Goal: Information Seeking & Learning: Learn about a topic

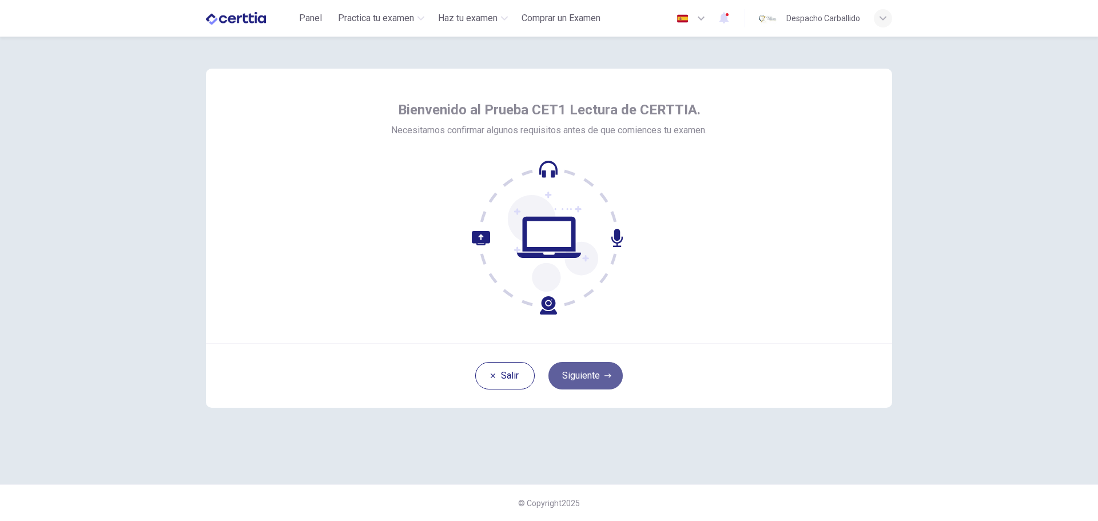
click at [585, 375] on button "Siguiente" at bounding box center [585, 375] width 74 height 27
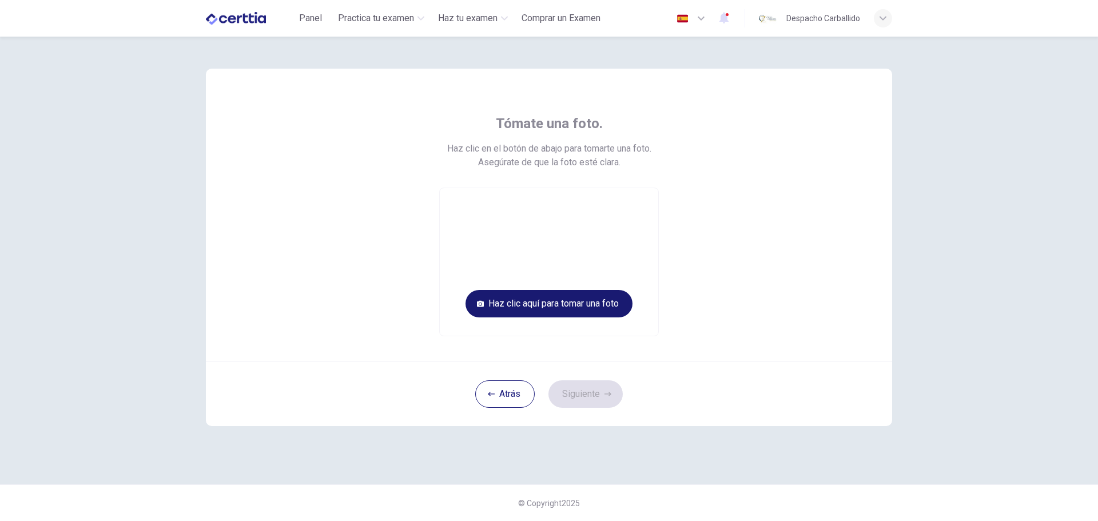
click at [546, 307] on button "Haz clic aquí para tomar una foto" at bounding box center [548, 303] width 167 height 27
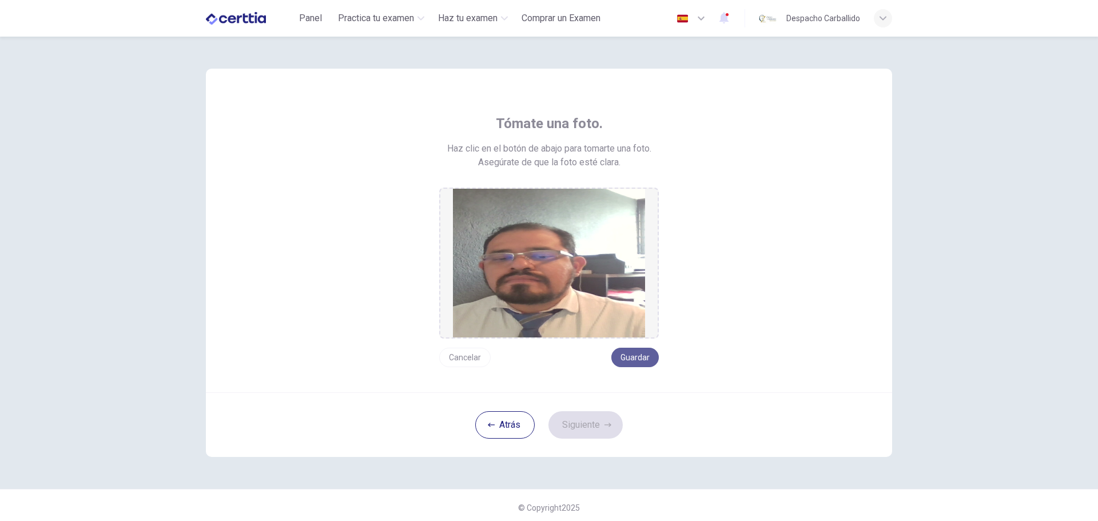
click at [634, 357] on button "Guardar" at bounding box center [634, 357] width 47 height 19
click at [585, 419] on button "Siguiente" at bounding box center [585, 424] width 74 height 27
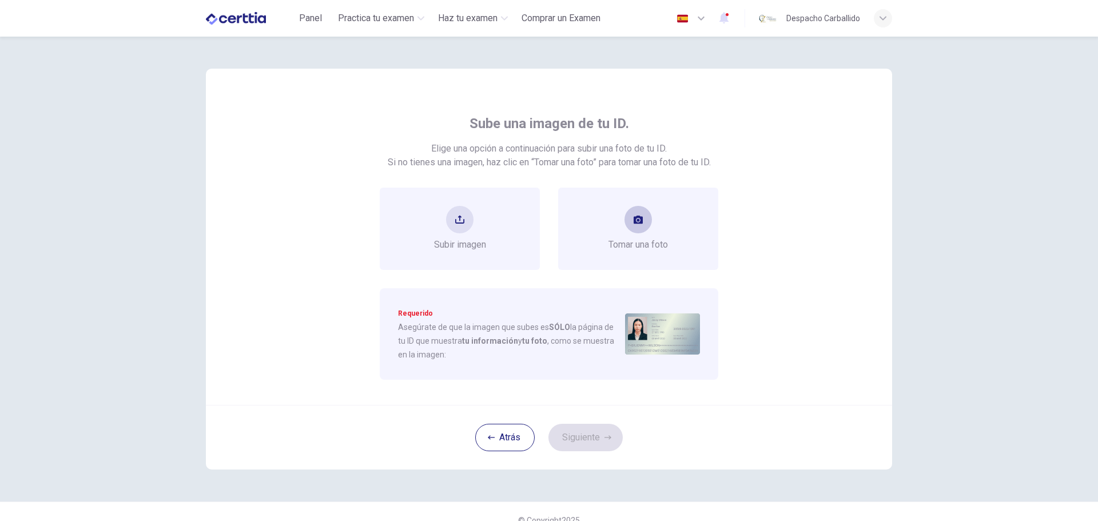
click at [663, 205] on div "Tomar una foto" at bounding box center [638, 229] width 160 height 82
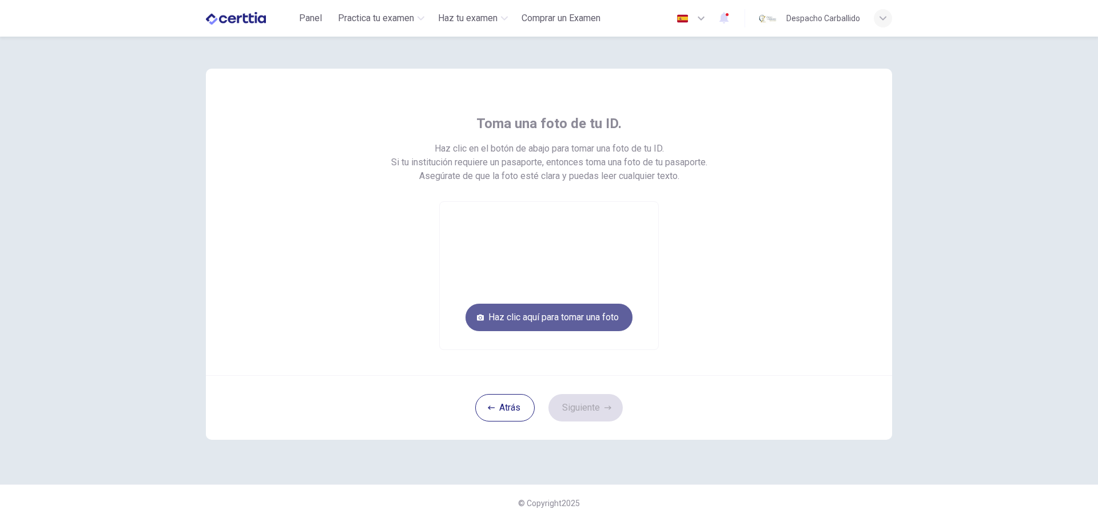
click at [551, 318] on button "Haz clic aquí para tomar una foto" at bounding box center [548, 317] width 167 height 27
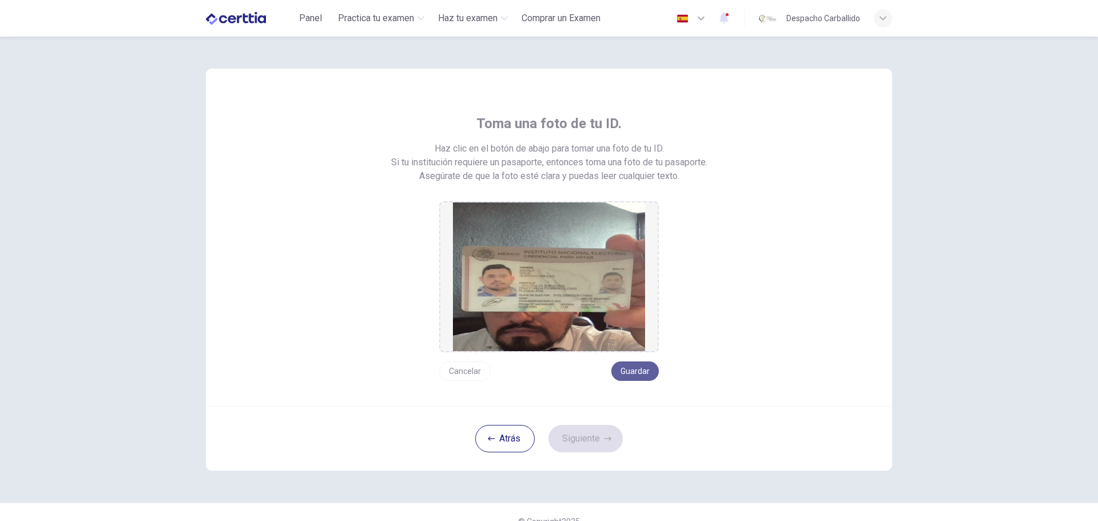
click at [632, 368] on button "Guardar" at bounding box center [634, 370] width 47 height 19
click at [643, 371] on button "Guardar" at bounding box center [634, 370] width 47 height 19
click at [605, 440] on icon "button" at bounding box center [607, 438] width 7 height 7
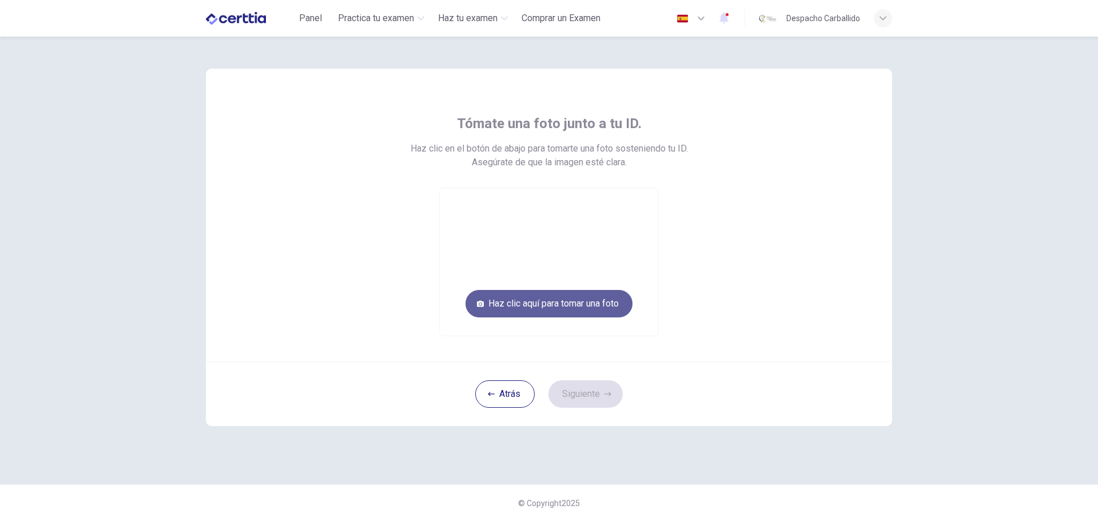
drag, startPoint x: 530, startPoint y: 305, endPoint x: 536, endPoint y: 302, distance: 6.7
click at [536, 302] on button "Haz clic aquí para tomar una foto" at bounding box center [548, 303] width 167 height 27
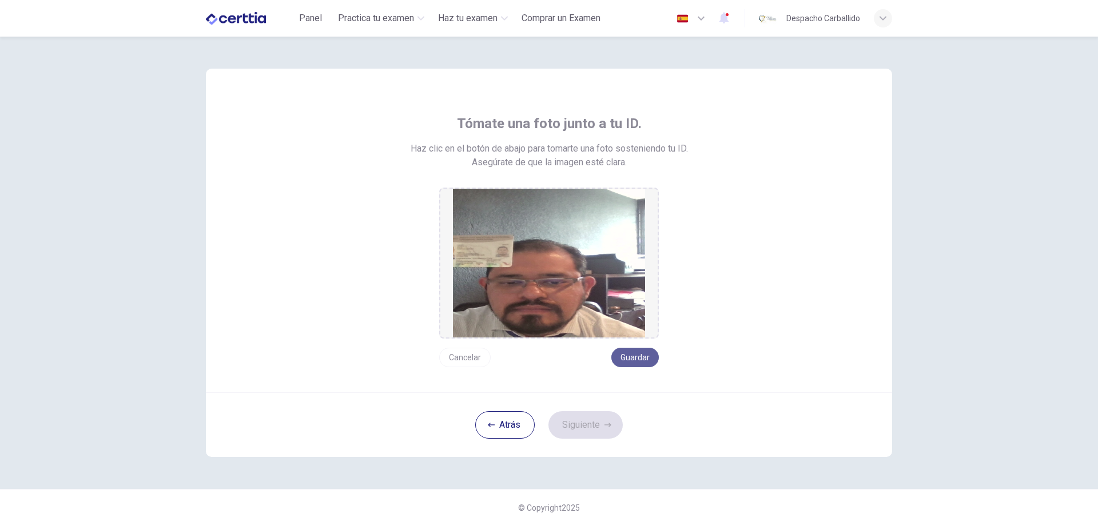
click at [647, 358] on button "Guardar" at bounding box center [634, 357] width 47 height 19
click at [583, 431] on button "Siguiente" at bounding box center [585, 424] width 74 height 27
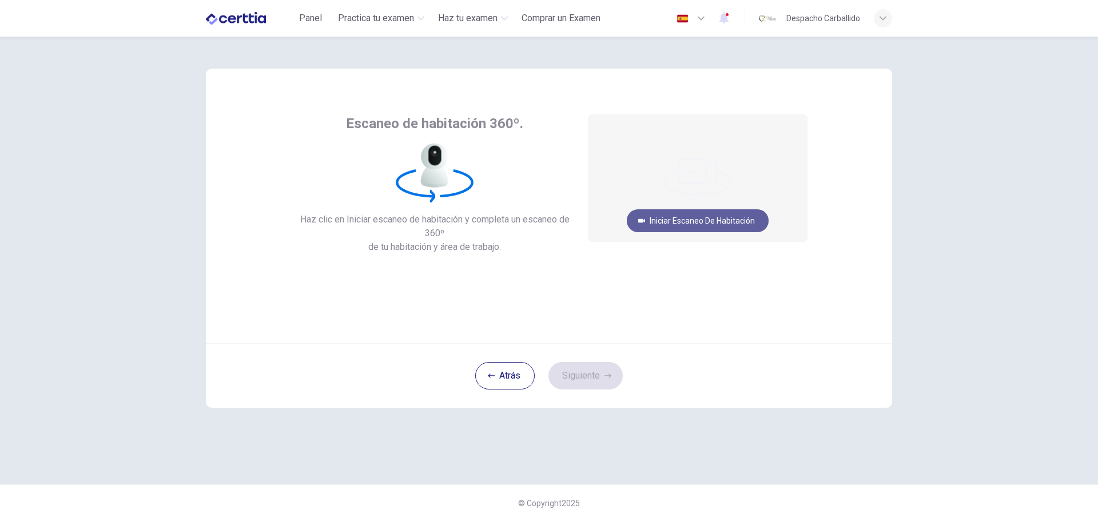
click at [691, 220] on button "Iniciar escaneo de habitación" at bounding box center [698, 220] width 142 height 23
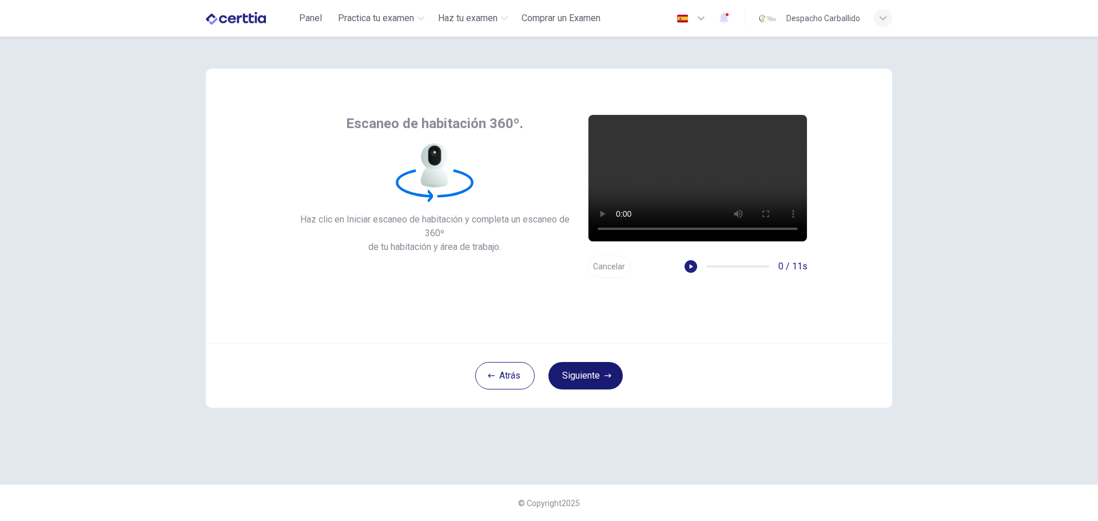
click at [586, 379] on button "Siguiente" at bounding box center [585, 375] width 74 height 27
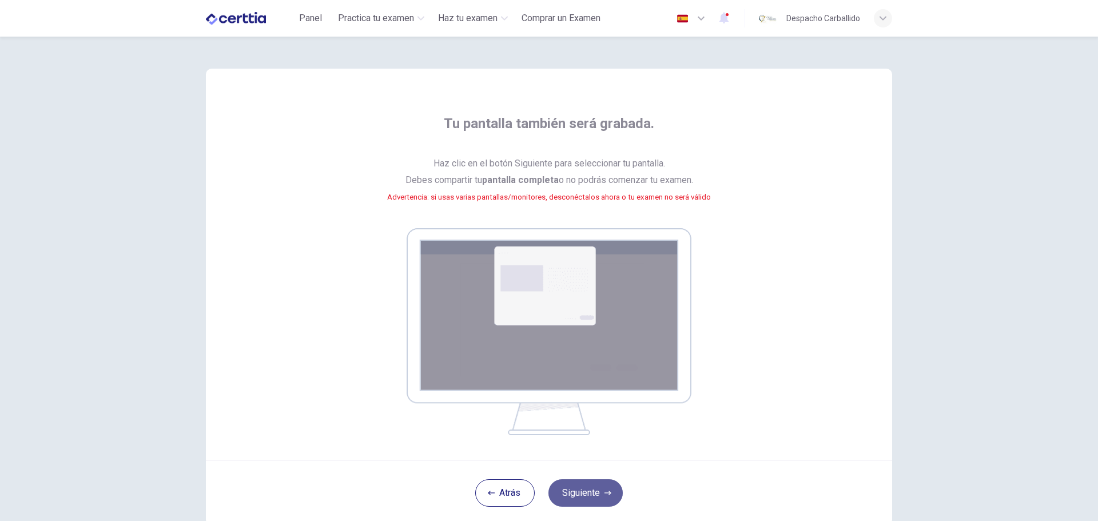
click at [585, 496] on button "Siguiente" at bounding box center [585, 492] width 74 height 27
click at [577, 488] on button "Siguiente" at bounding box center [585, 492] width 74 height 27
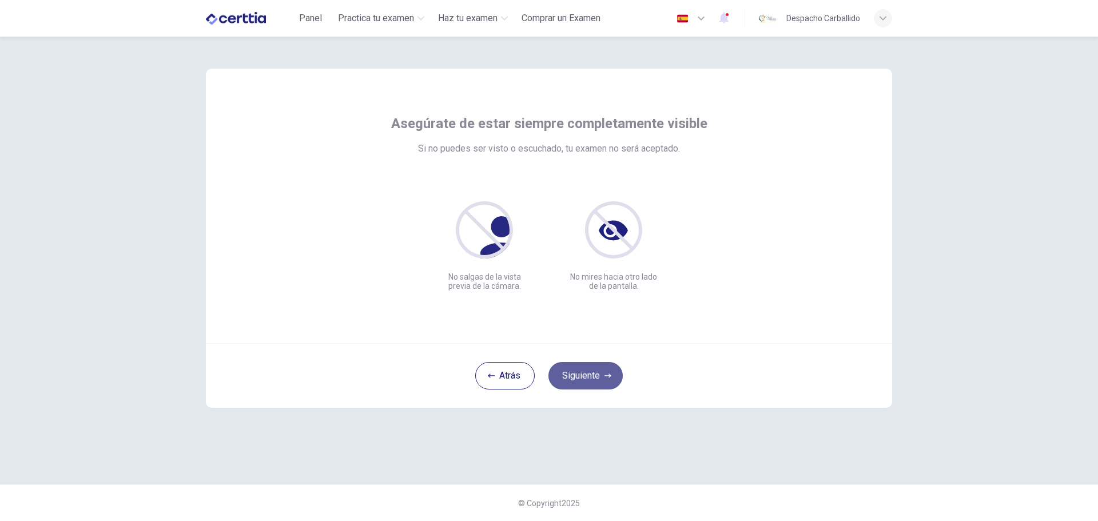
click at [598, 368] on button "Siguiente" at bounding box center [585, 375] width 74 height 27
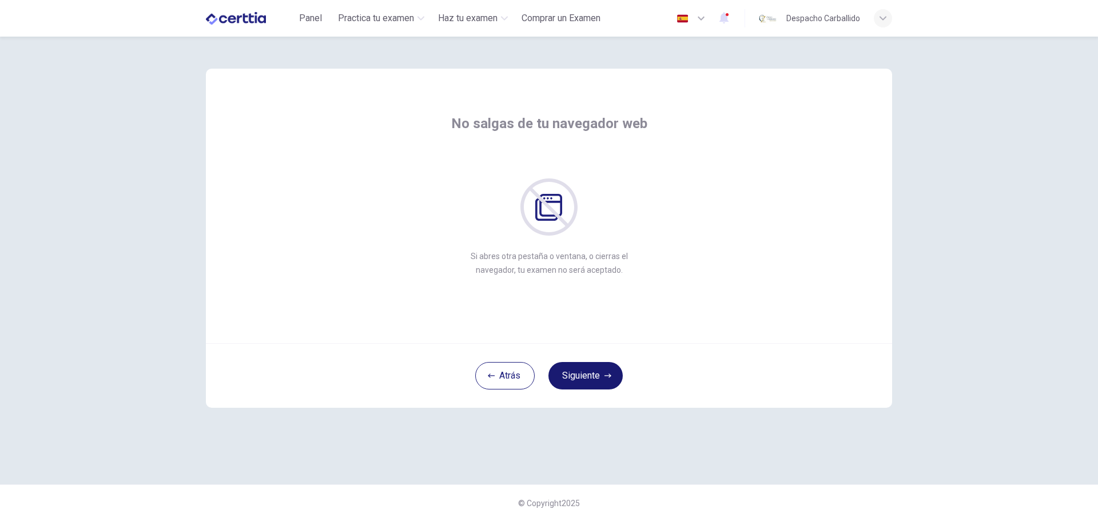
click at [599, 369] on button "Siguiente" at bounding box center [585, 375] width 74 height 27
click at [887, 460] on div "No hables a menos que se te indique [PERSON_NAME] hablas con alguien durante el…" at bounding box center [549, 261] width 723 height 448
click at [845, 457] on div "No hables a menos que se te indique [PERSON_NAME] hablas con alguien durante el…" at bounding box center [549, 261] width 723 height 448
click at [599, 372] on button "Siguiente" at bounding box center [585, 375] width 74 height 27
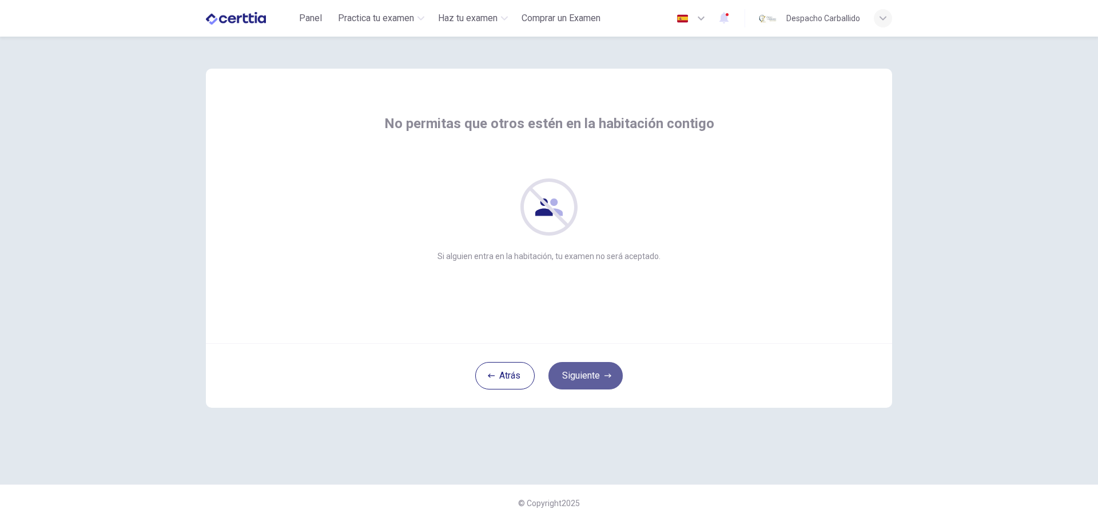
click at [599, 372] on button "Siguiente" at bounding box center [585, 375] width 74 height 27
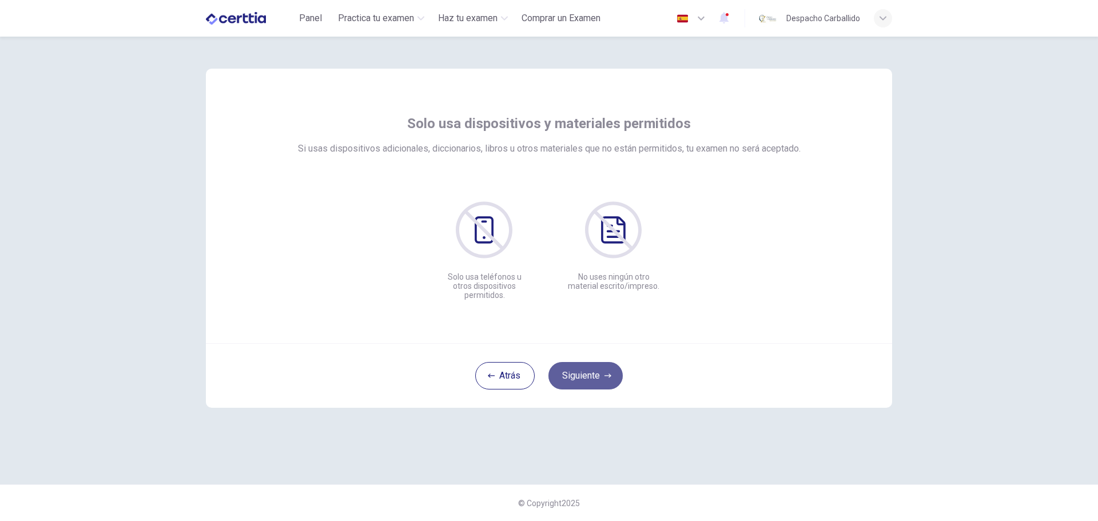
click at [599, 372] on button "Siguiente" at bounding box center [585, 375] width 74 height 27
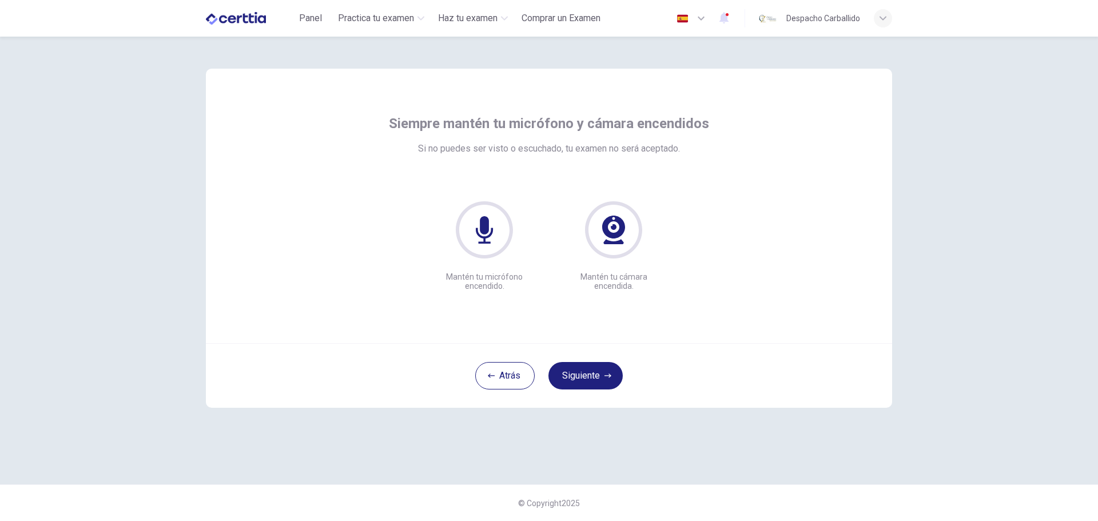
click at [950, 119] on div "Siempre mantén tu micrófono y cámara encendidos Si no puedes ser visto o escuch…" at bounding box center [549, 279] width 1098 height 484
click at [881, 428] on div "Siempre mantén tu micrófono y cámara encendidos Si no puedes ser visto o escuch…" at bounding box center [549, 261] width 723 height 448
click at [593, 386] on button "Siguiente" at bounding box center [585, 375] width 74 height 27
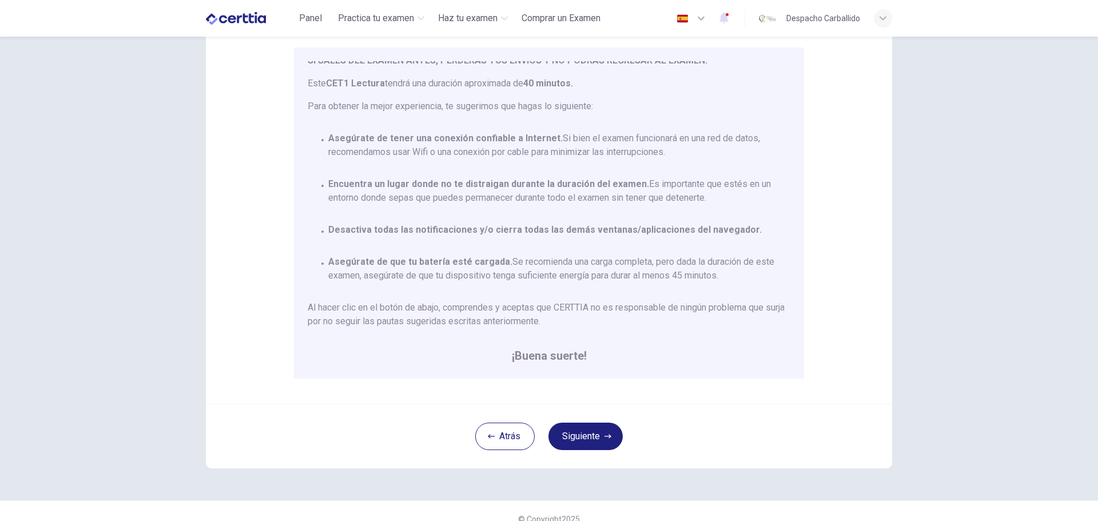
scroll to position [115, 0]
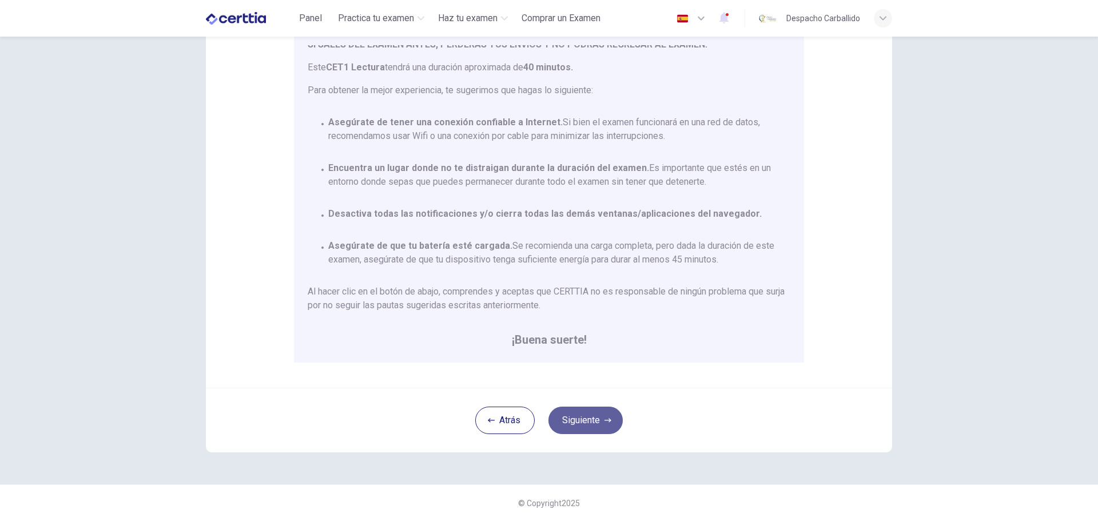
click at [595, 420] on button "Siguiente" at bounding box center [585, 419] width 74 height 27
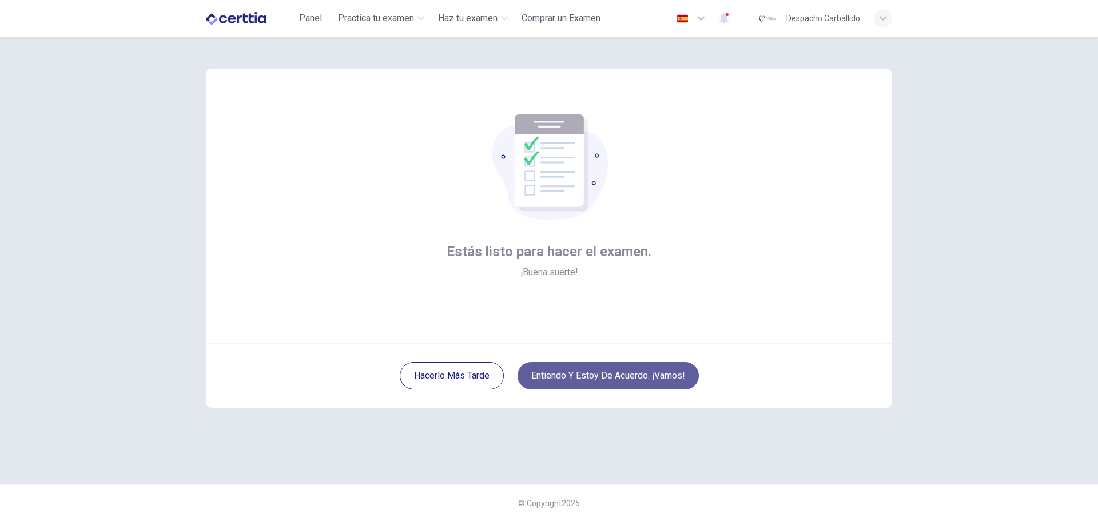
click at [604, 374] on button "Entiendo y estoy de acuerdo. ¡Vamos!" at bounding box center [607, 375] width 181 height 27
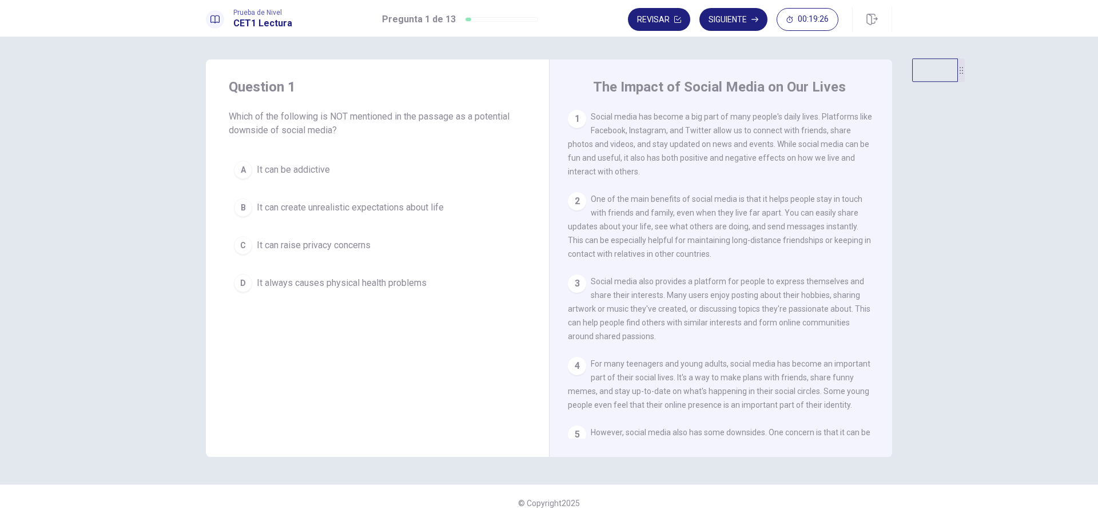
drag, startPoint x: 890, startPoint y: 70, endPoint x: 1097, endPoint y: 67, distance: 207.6
click at [1097, 67] on div "Question 1 Which of the following is NOT mentioned in the passage as a potentia…" at bounding box center [549, 279] width 1098 height 484
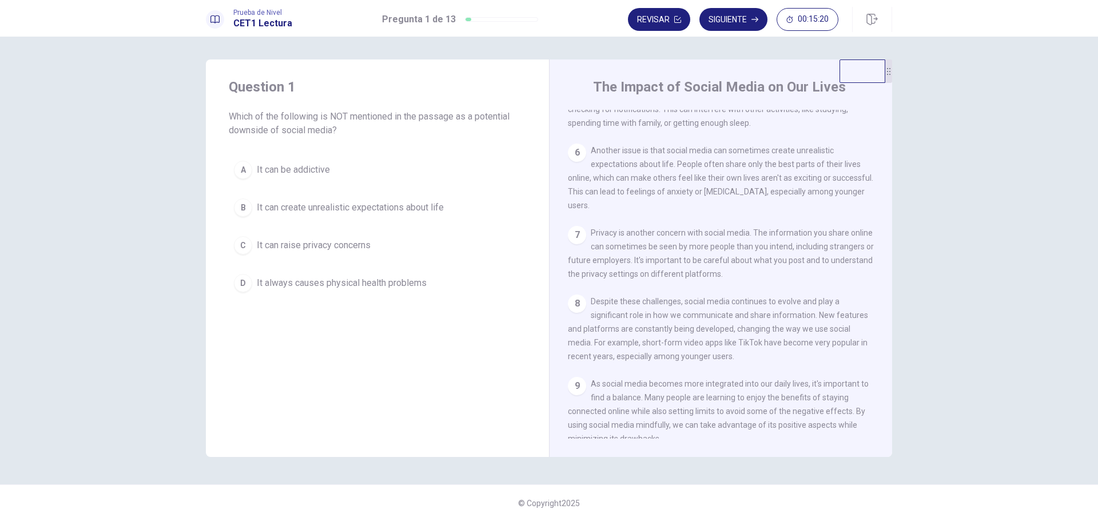
scroll to position [224, 0]
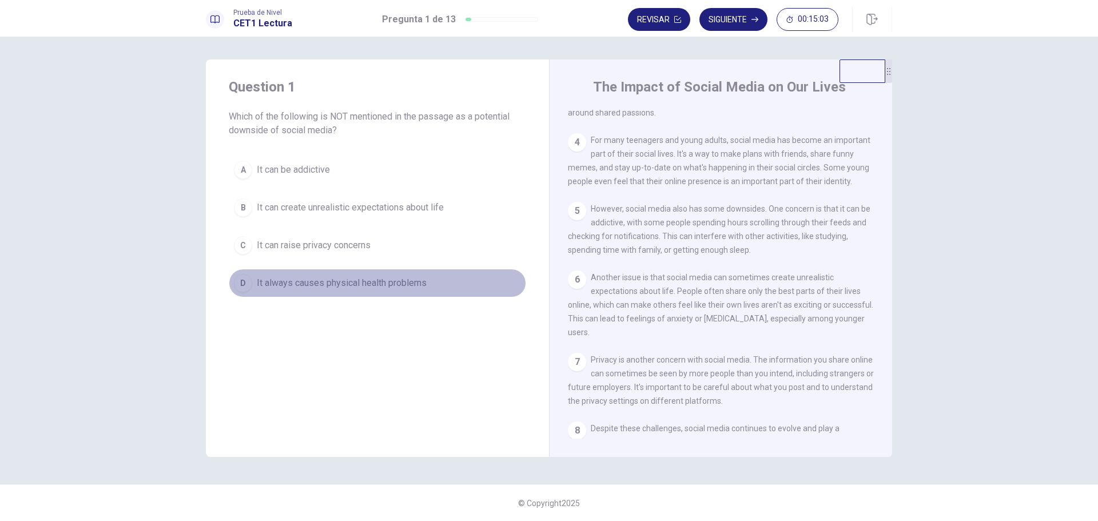
click at [243, 280] on div "D" at bounding box center [243, 283] width 18 height 18
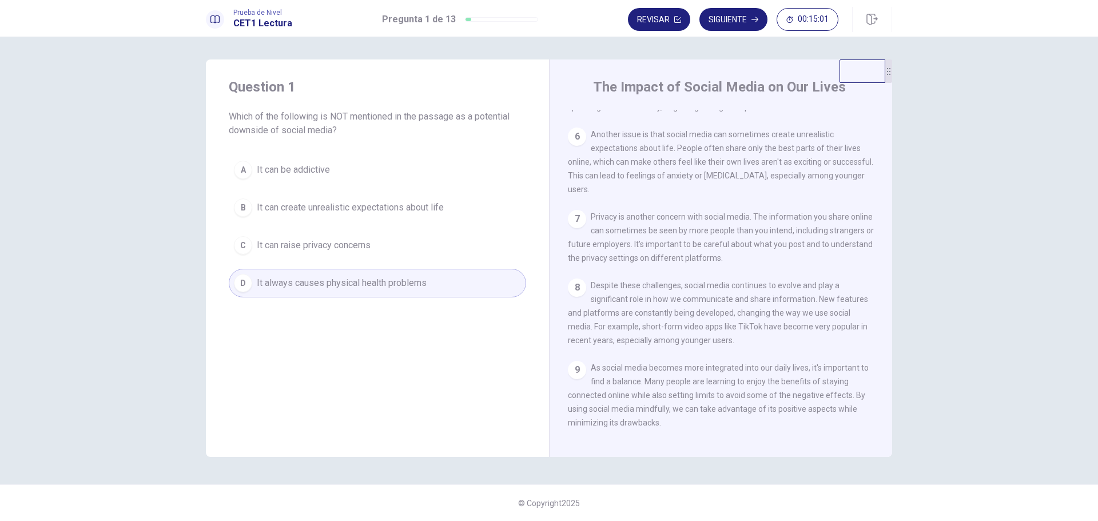
scroll to position [395, 0]
click at [336, 289] on span "It always causes physical health problems" at bounding box center [342, 283] width 170 height 14
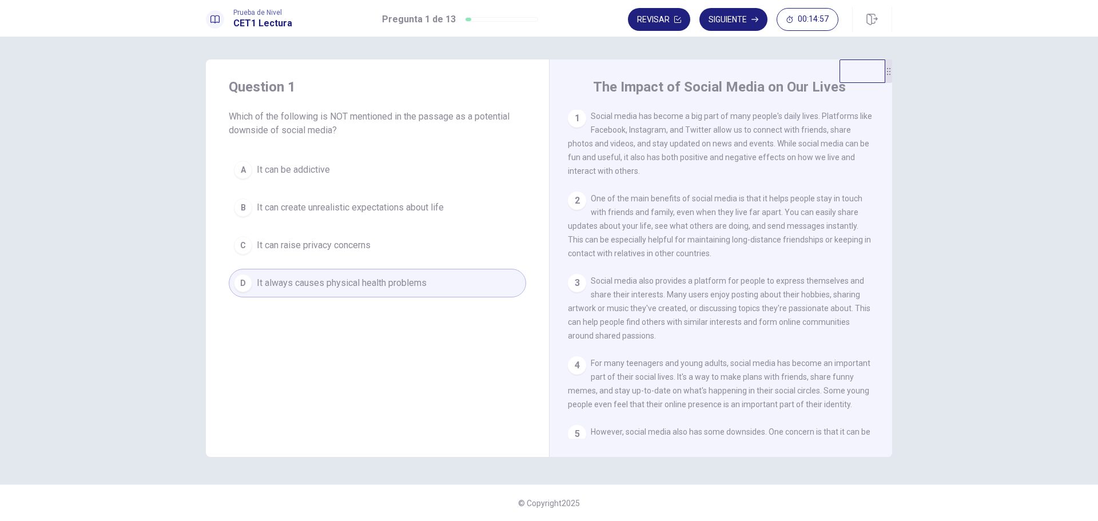
scroll to position [0, 0]
click at [651, 15] on button "Revisar" at bounding box center [659, 19] width 62 height 23
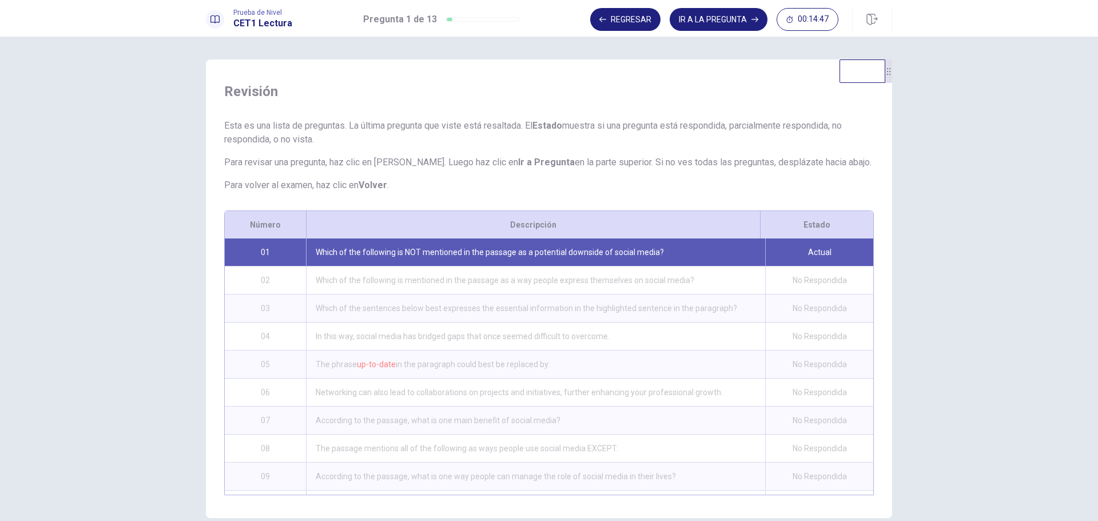
click at [396, 281] on div "Which of the following is mentioned in the passage as a way people express them…" at bounding box center [535, 279] width 459 height 27
click at [715, 13] on button "IR A LA PREGUNTA" at bounding box center [718, 19] width 98 height 23
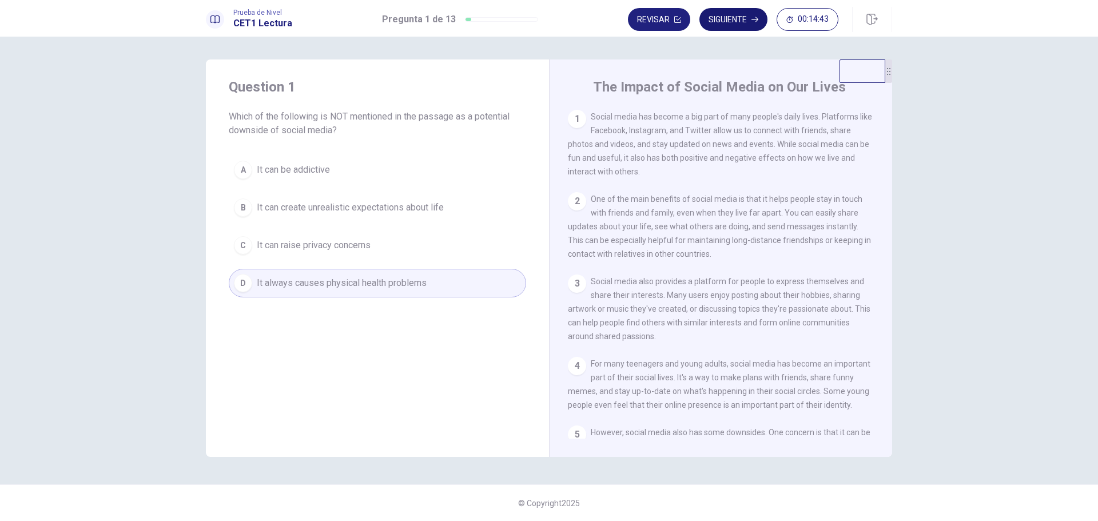
click at [740, 16] on button "Siguiente" at bounding box center [733, 19] width 68 height 23
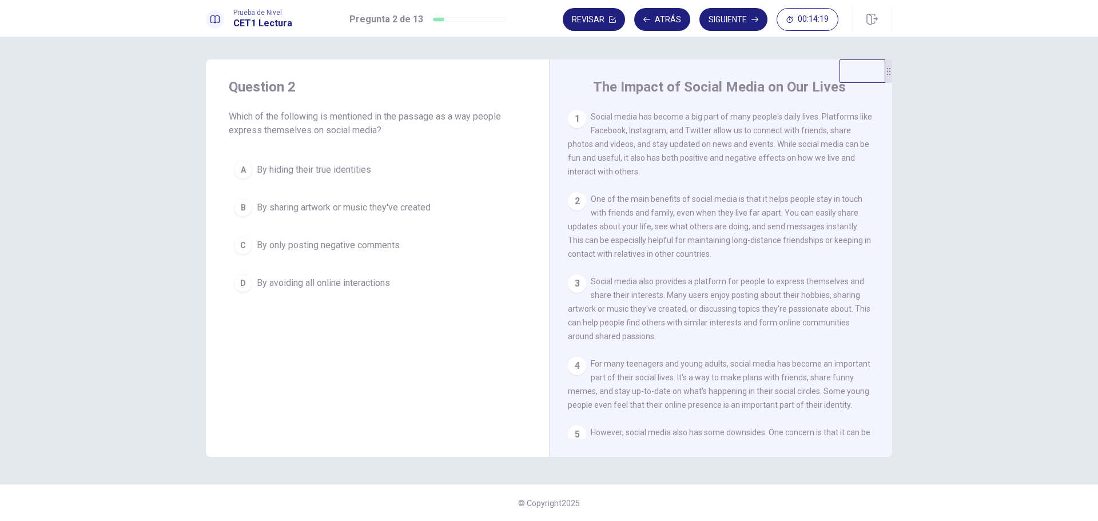
click at [246, 206] on div "B" at bounding box center [243, 207] width 18 height 18
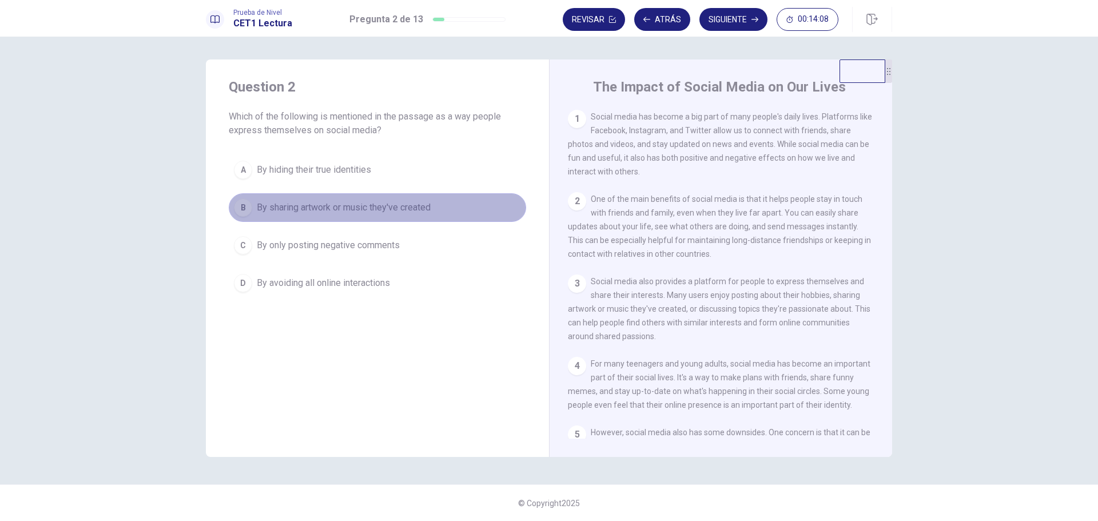
click at [380, 209] on span "By sharing artwork or music they've created" at bounding box center [344, 208] width 174 height 14
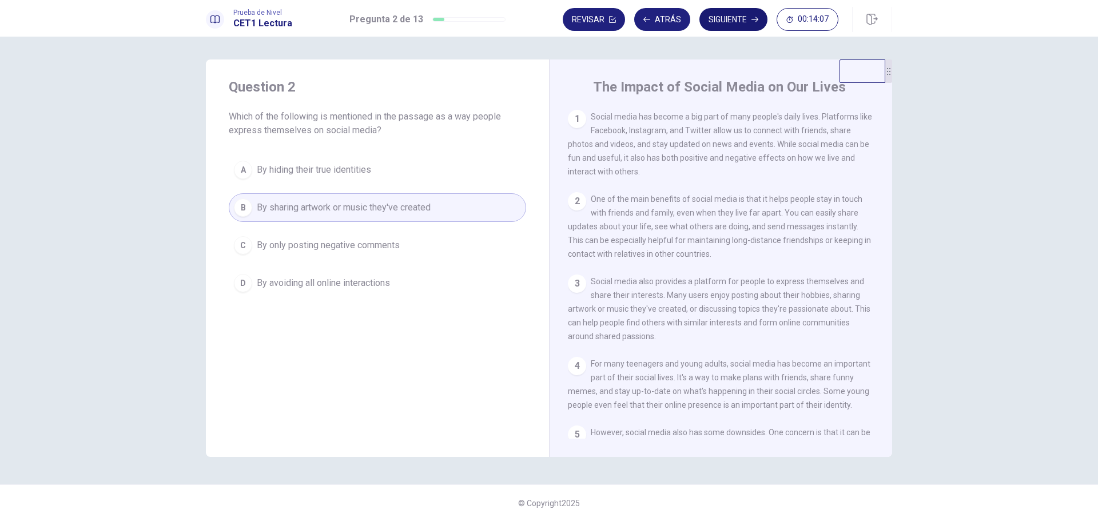
click at [728, 17] on button "Siguiente" at bounding box center [733, 19] width 68 height 23
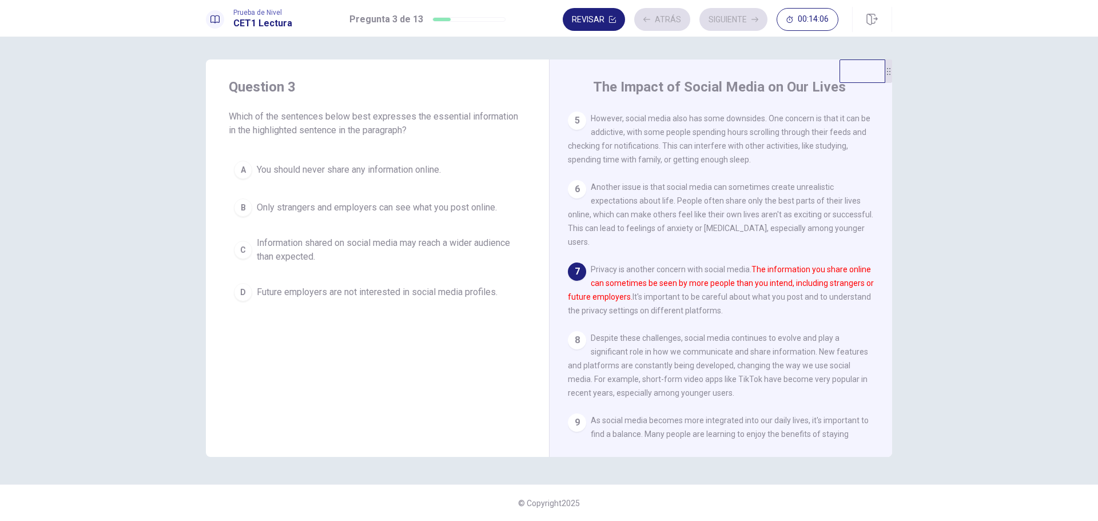
scroll to position [325, 0]
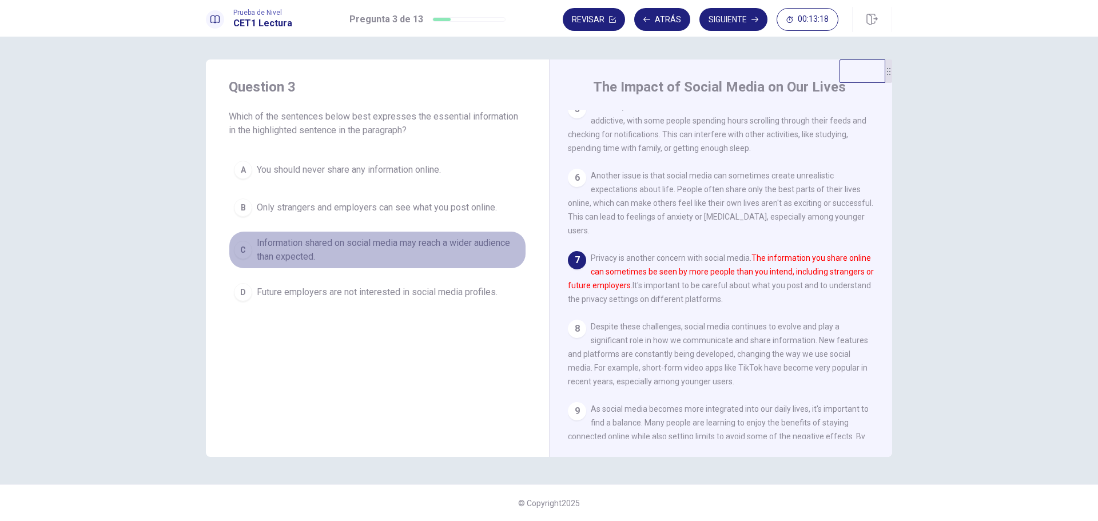
click at [405, 254] on span "Information shared on social media may reach a wider audience than expected." at bounding box center [389, 249] width 264 height 27
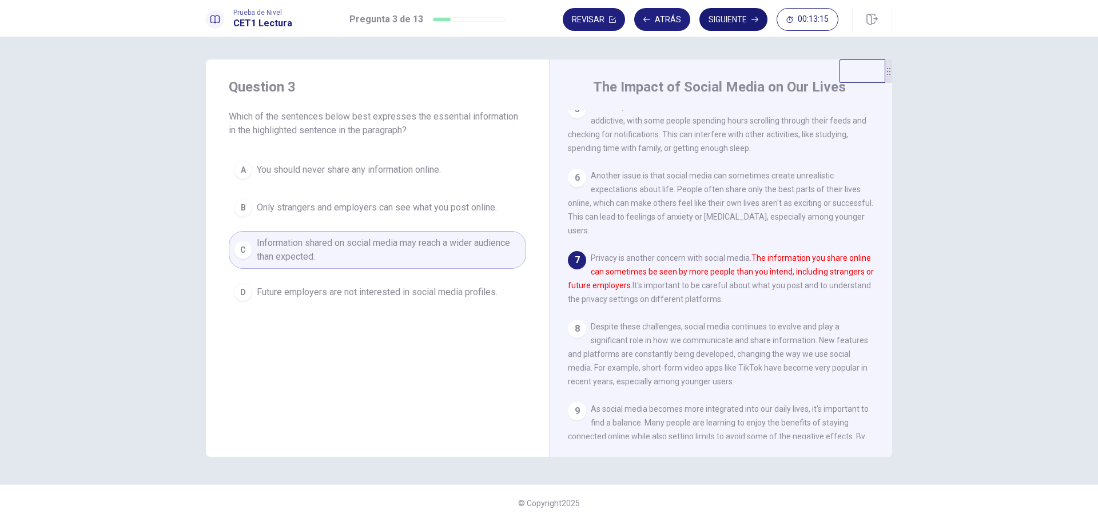
click at [735, 22] on button "Siguiente" at bounding box center [733, 19] width 68 height 23
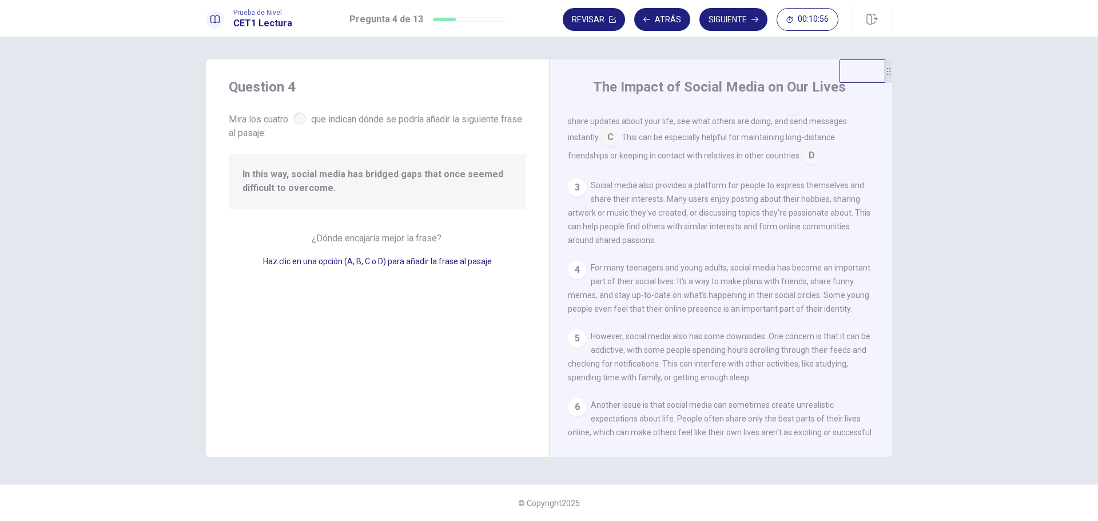
scroll to position [0, 0]
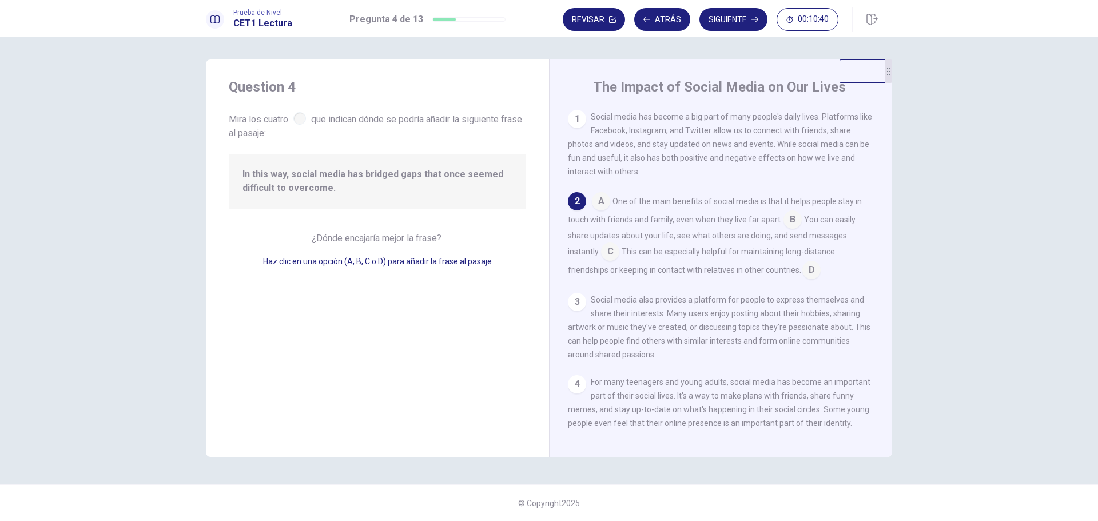
click at [812, 269] on input at bounding box center [811, 271] width 18 height 18
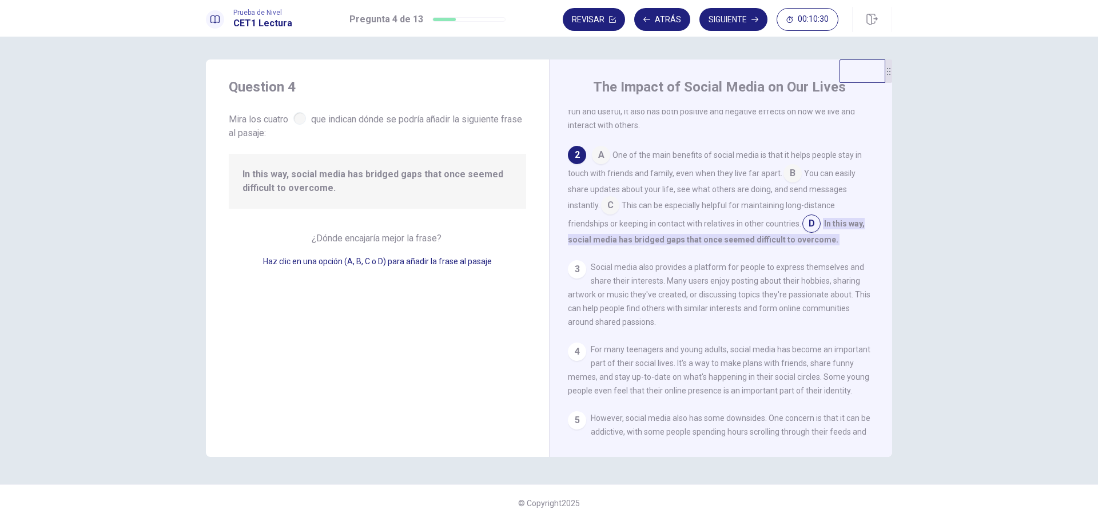
scroll to position [57, 0]
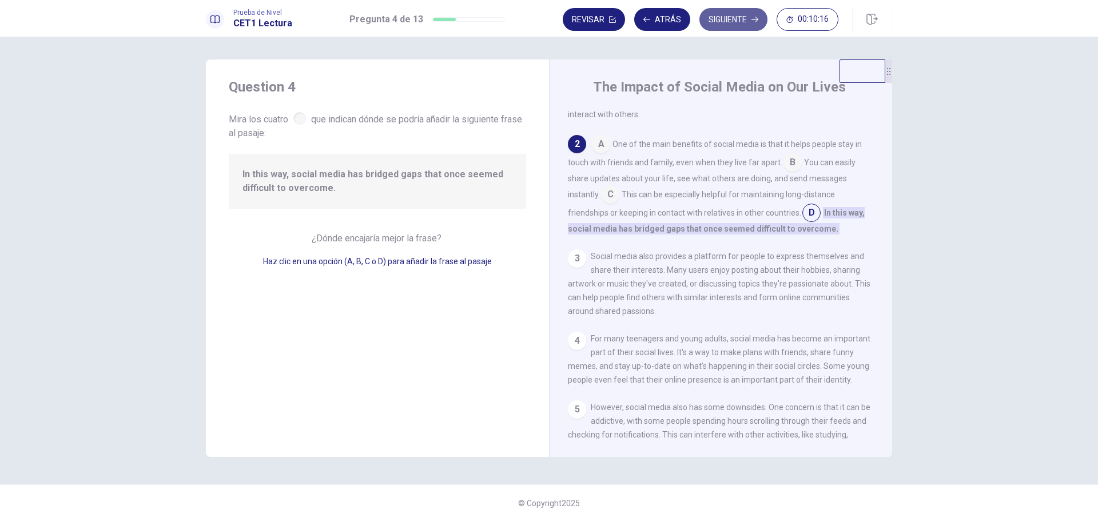
click at [726, 23] on button "Siguiente" at bounding box center [733, 19] width 68 height 23
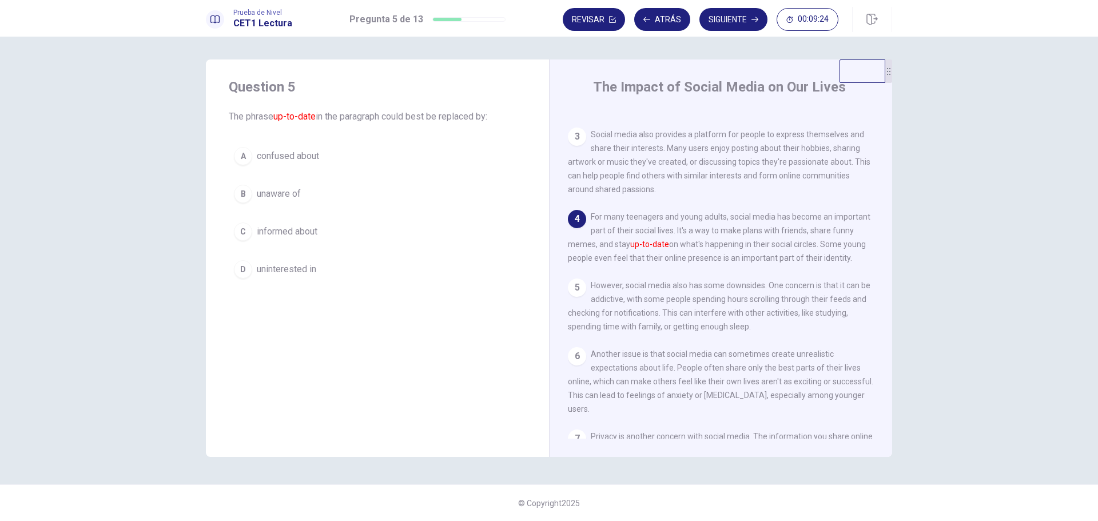
scroll to position [172, 0]
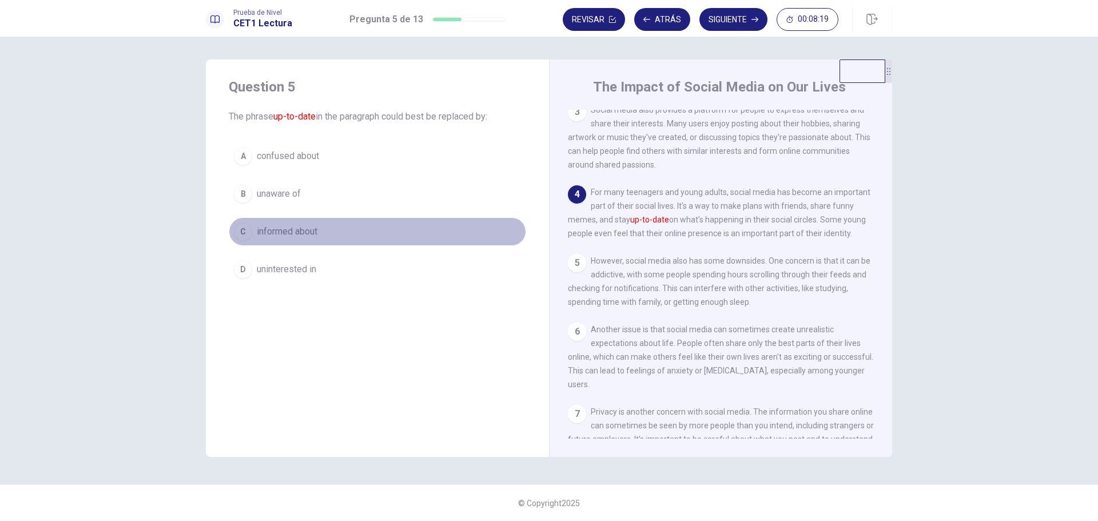
click at [241, 234] on div "C" at bounding box center [243, 231] width 18 height 18
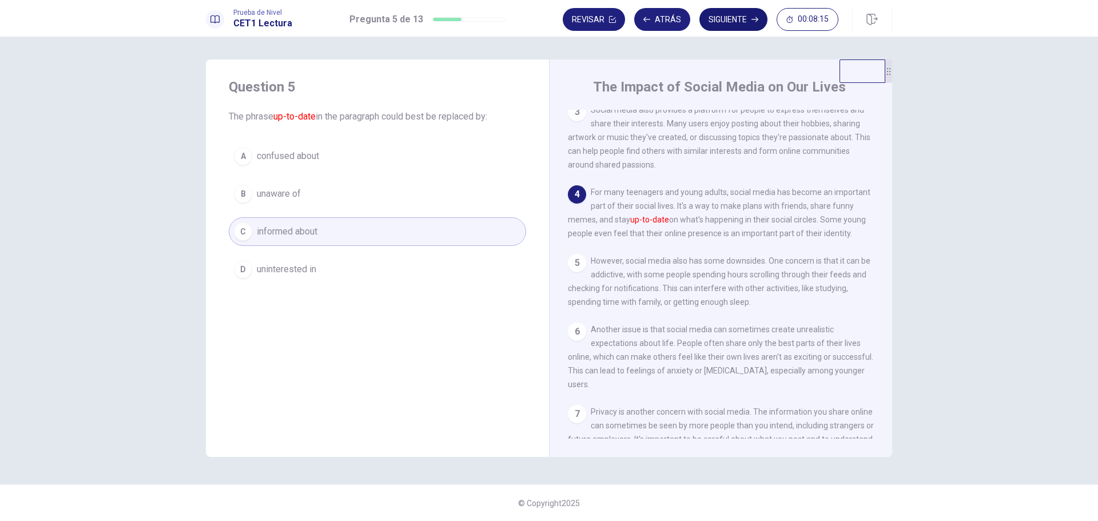
click at [724, 19] on button "Siguiente" at bounding box center [733, 19] width 68 height 23
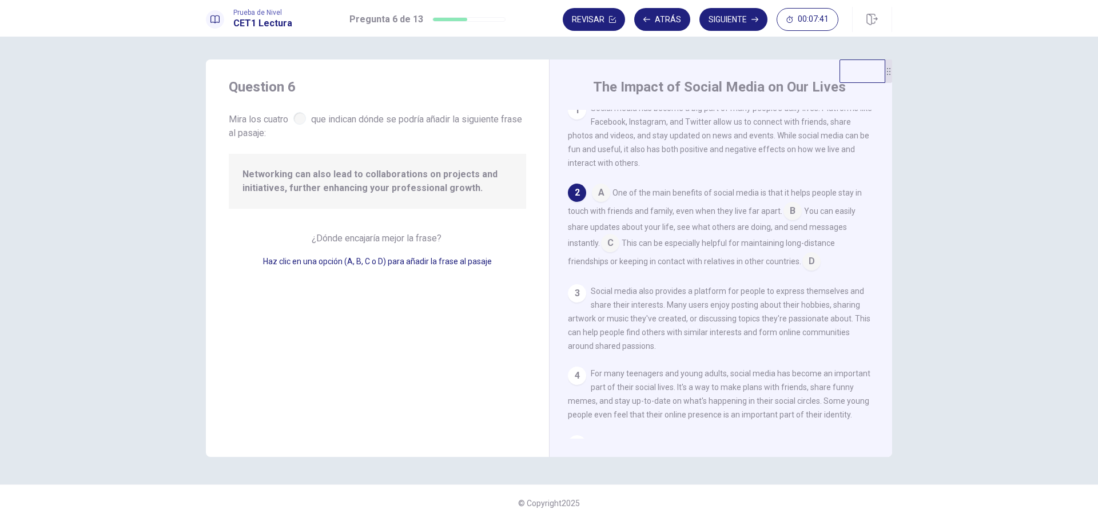
scroll to position [0, 0]
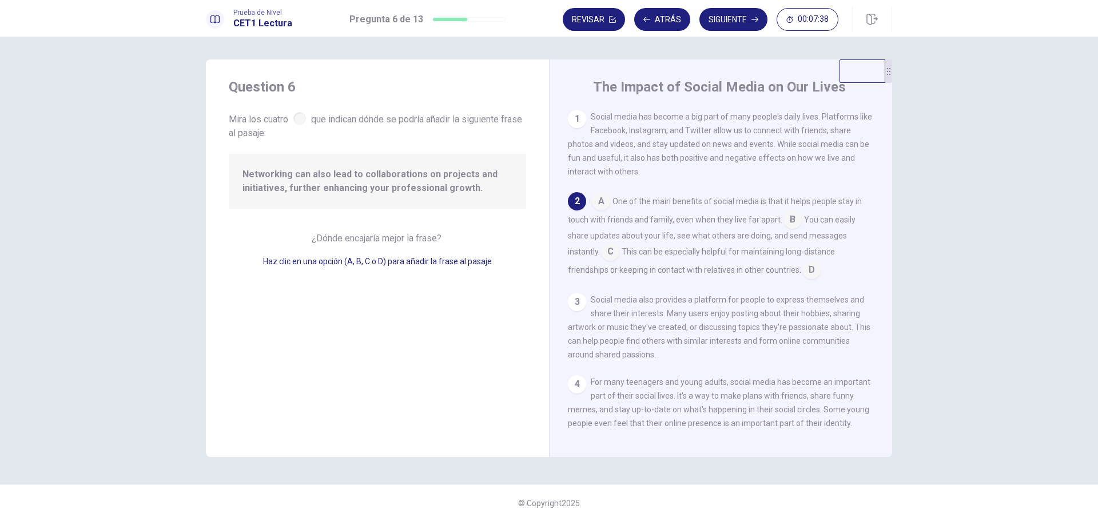
click at [599, 202] on input at bounding box center [601, 202] width 18 height 18
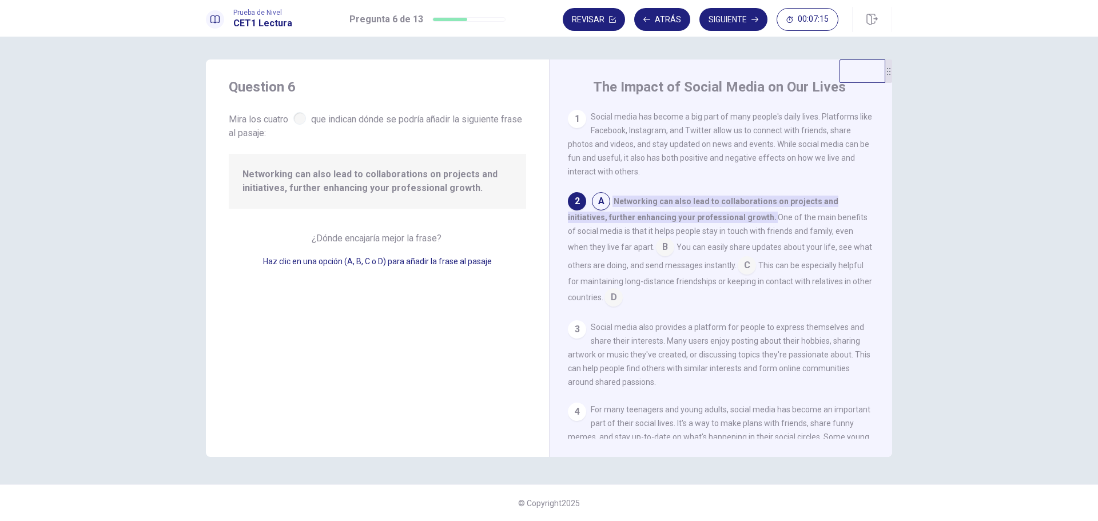
click at [656, 248] on input at bounding box center [665, 248] width 18 height 18
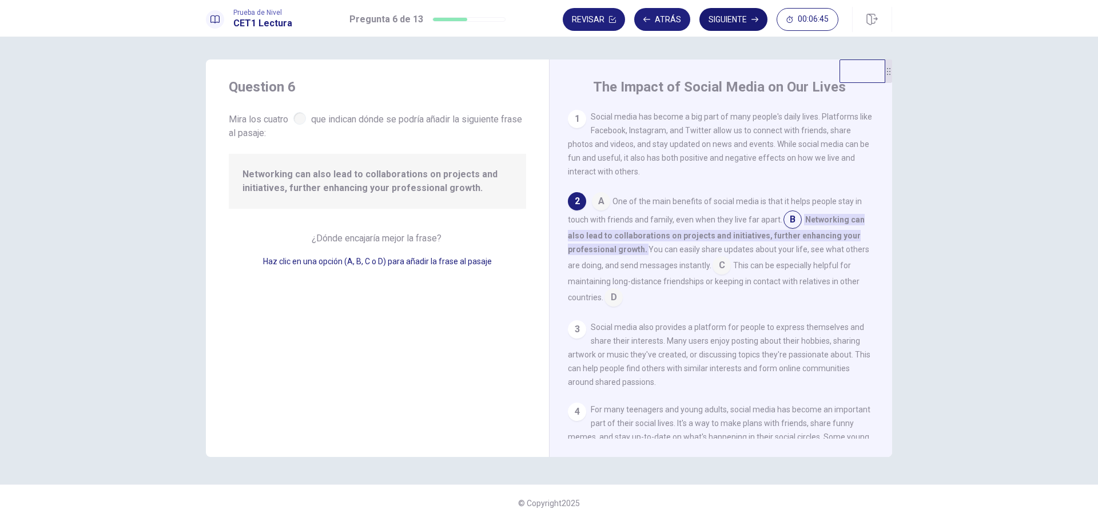
click at [732, 16] on button "Siguiente" at bounding box center [733, 19] width 68 height 23
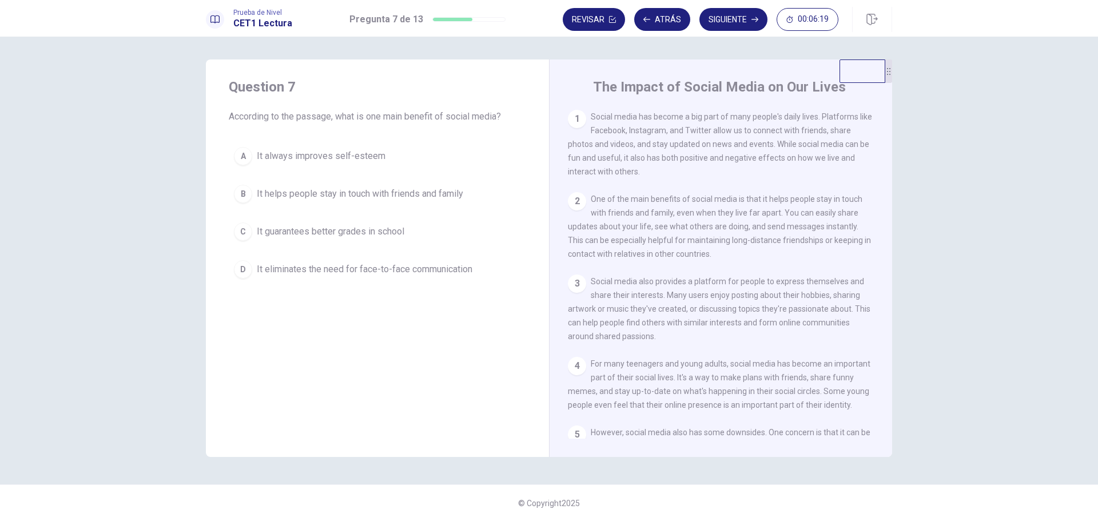
click at [245, 192] on div "B" at bounding box center [243, 194] width 18 height 18
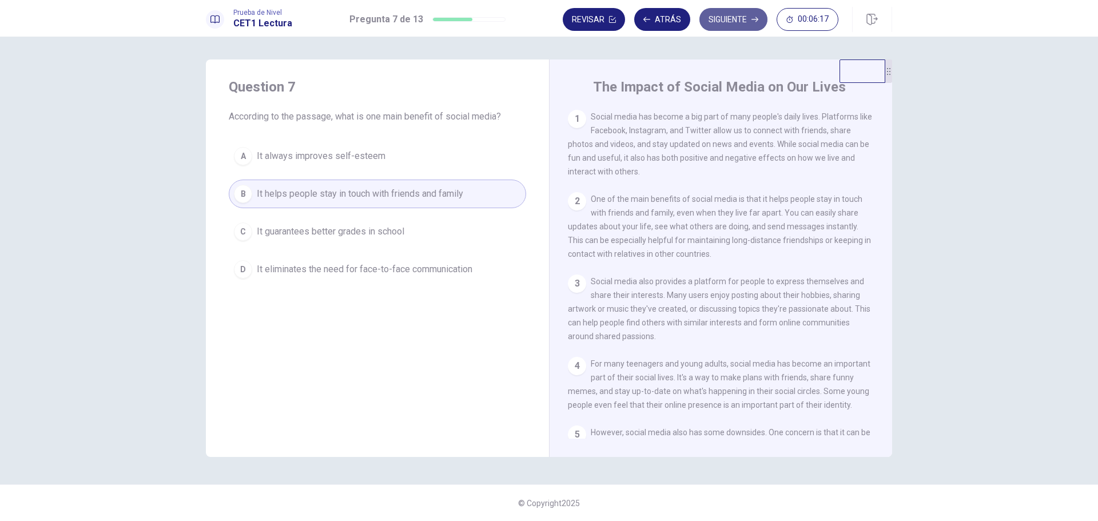
click at [745, 17] on button "Siguiente" at bounding box center [733, 19] width 68 height 23
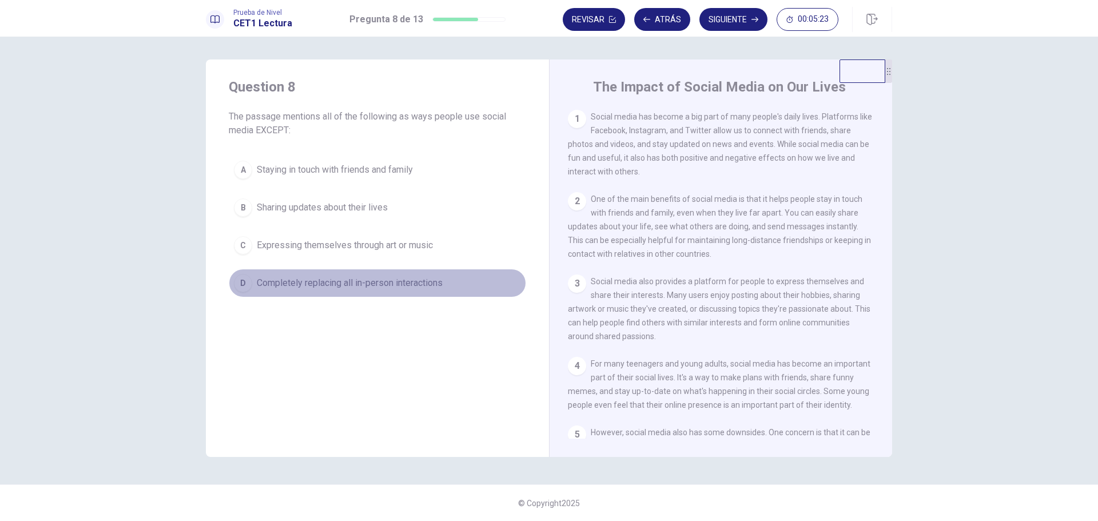
click at [290, 285] on span "Completely replacing all in-person interactions" at bounding box center [350, 283] width 186 height 14
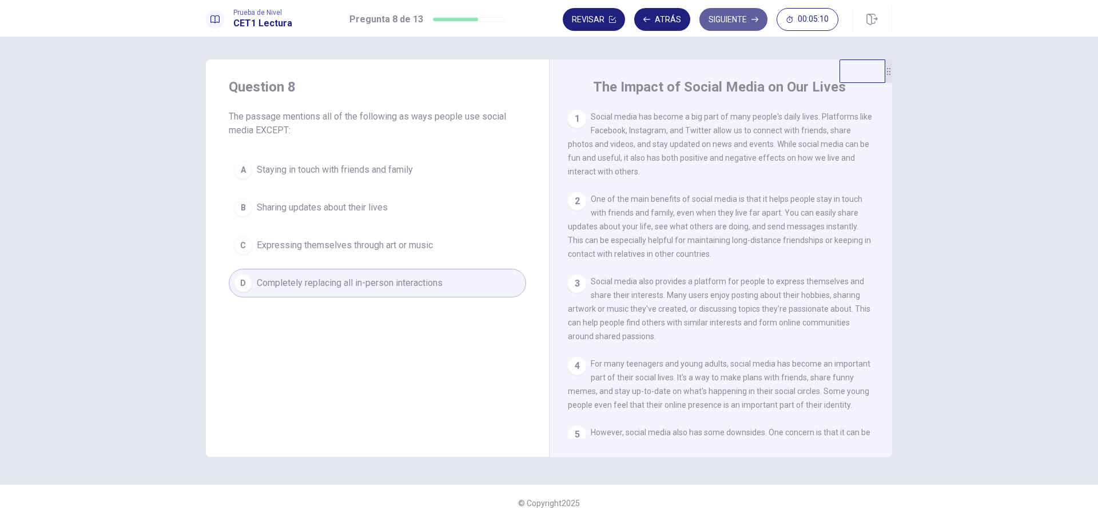
click at [722, 14] on button "Siguiente" at bounding box center [733, 19] width 68 height 23
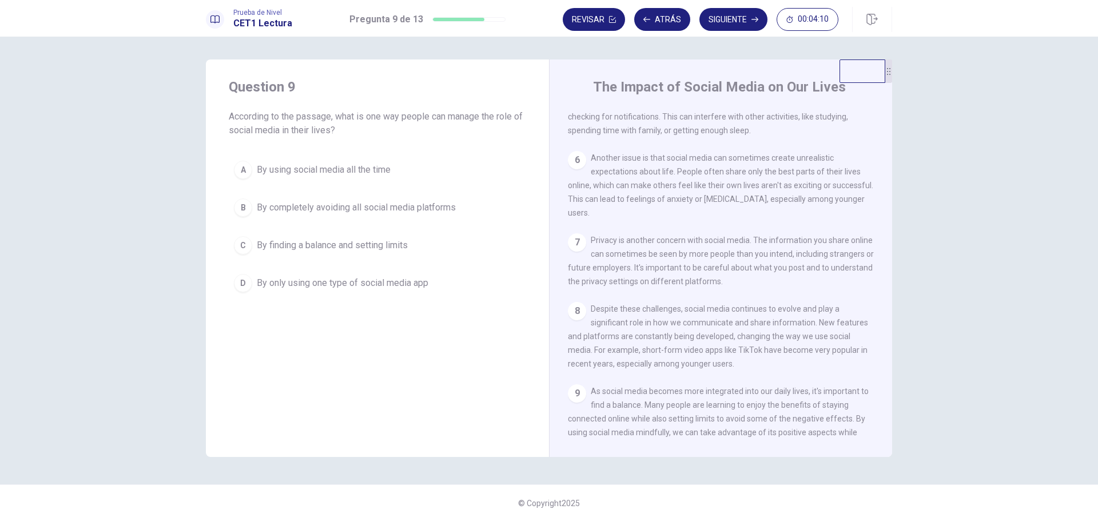
scroll to position [395, 0]
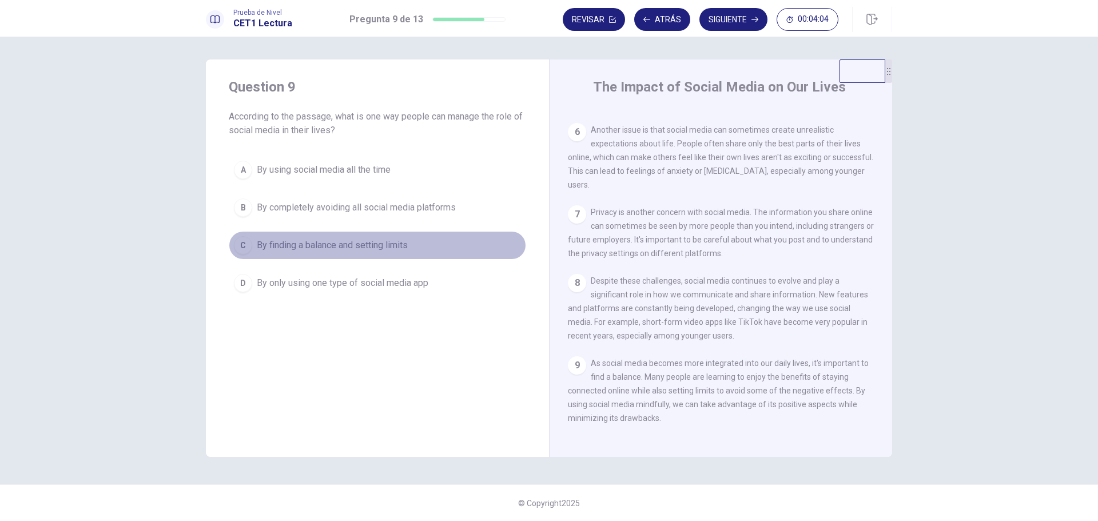
click at [343, 243] on span "By finding a balance and setting limits" at bounding box center [332, 245] width 151 height 14
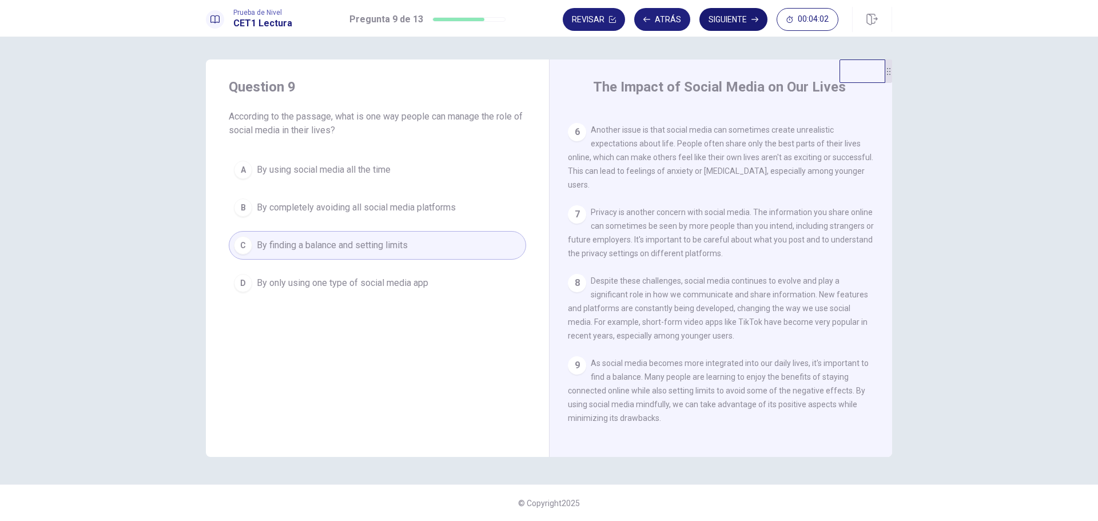
click at [720, 22] on button "Siguiente" at bounding box center [733, 19] width 68 height 23
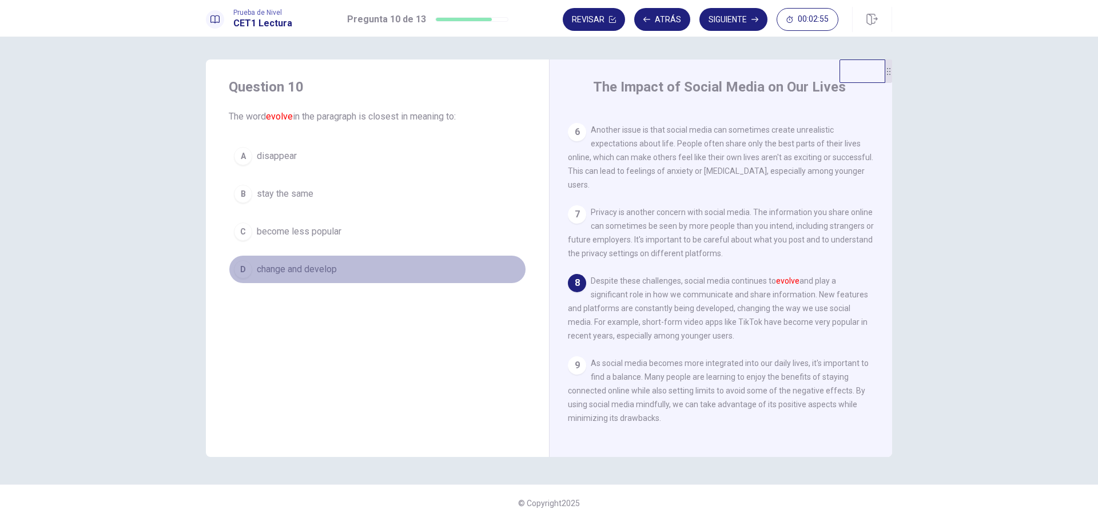
click at [316, 273] on span "change and develop" at bounding box center [297, 269] width 80 height 14
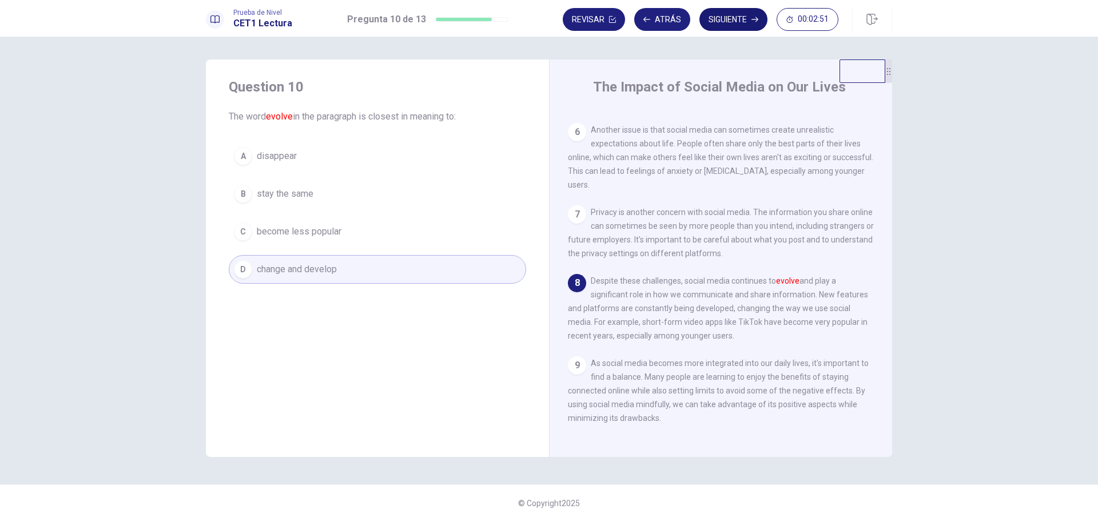
click at [742, 25] on button "Siguiente" at bounding box center [733, 19] width 68 height 23
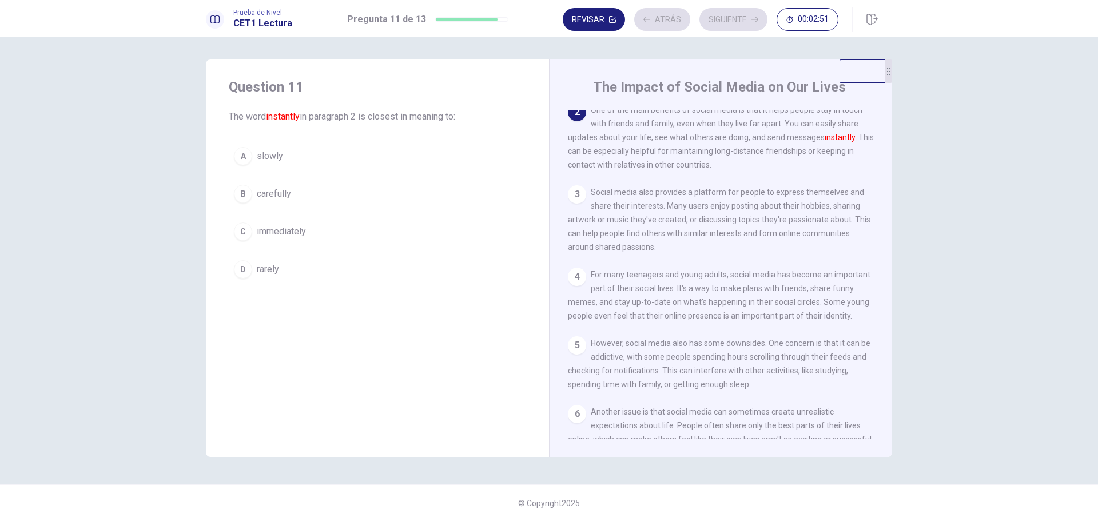
scroll to position [85, 0]
click at [290, 236] on span "immediately" at bounding box center [281, 232] width 49 height 14
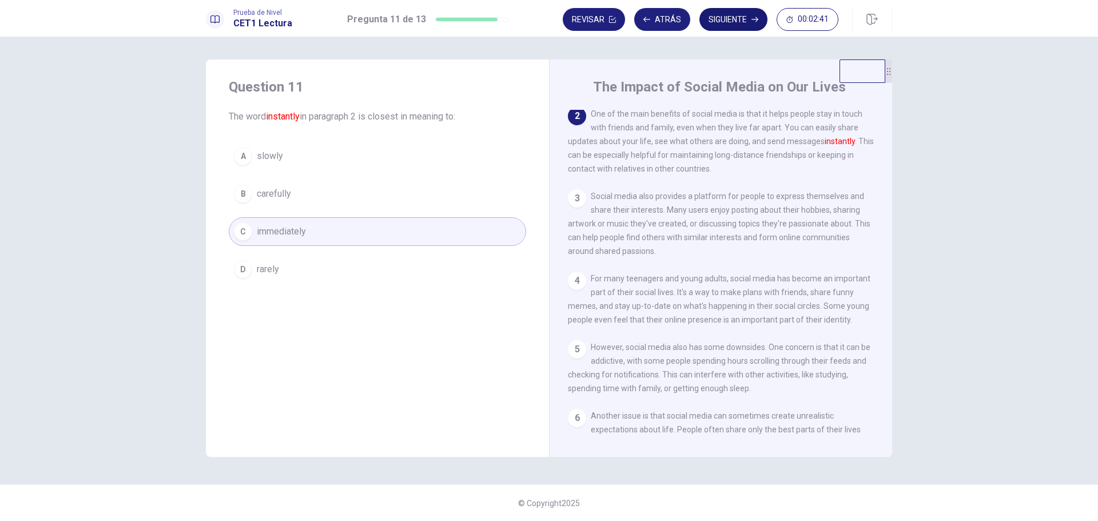
click at [740, 17] on button "Siguiente" at bounding box center [733, 19] width 68 height 23
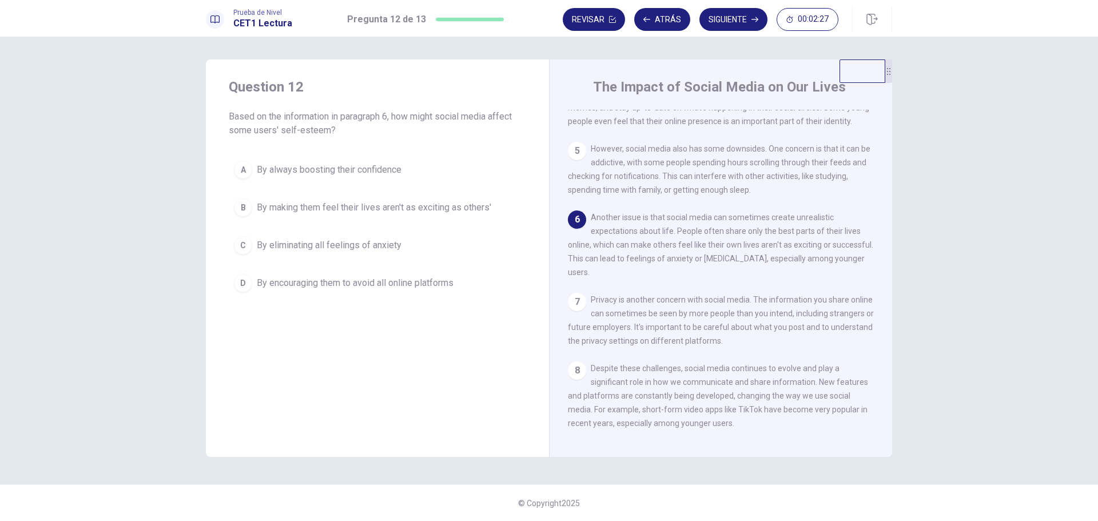
scroll to position [312, 0]
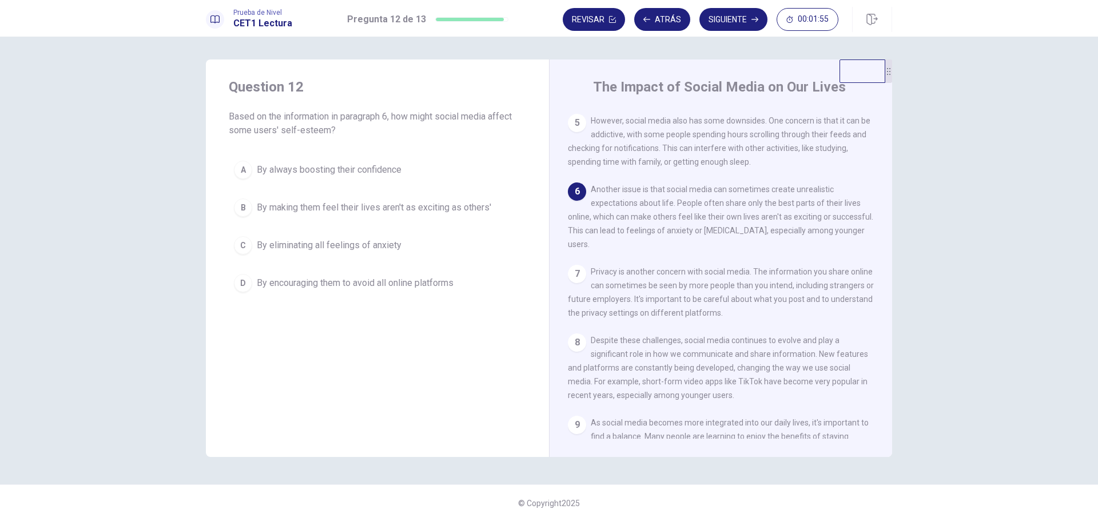
click at [455, 207] on span "By making them feel their lives aren't as exciting as others'" at bounding box center [374, 208] width 234 height 14
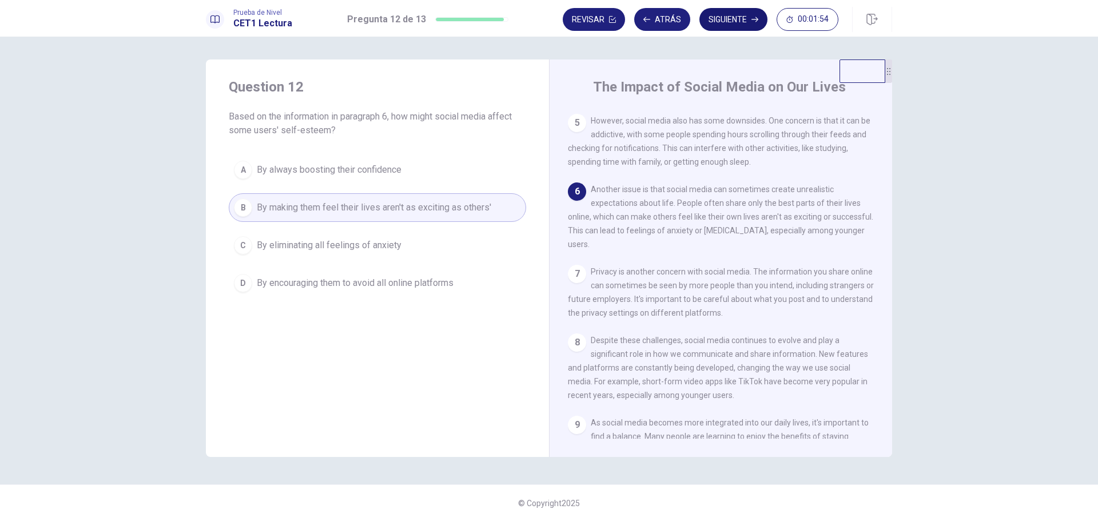
click at [734, 14] on button "Siguiente" at bounding box center [733, 19] width 68 height 23
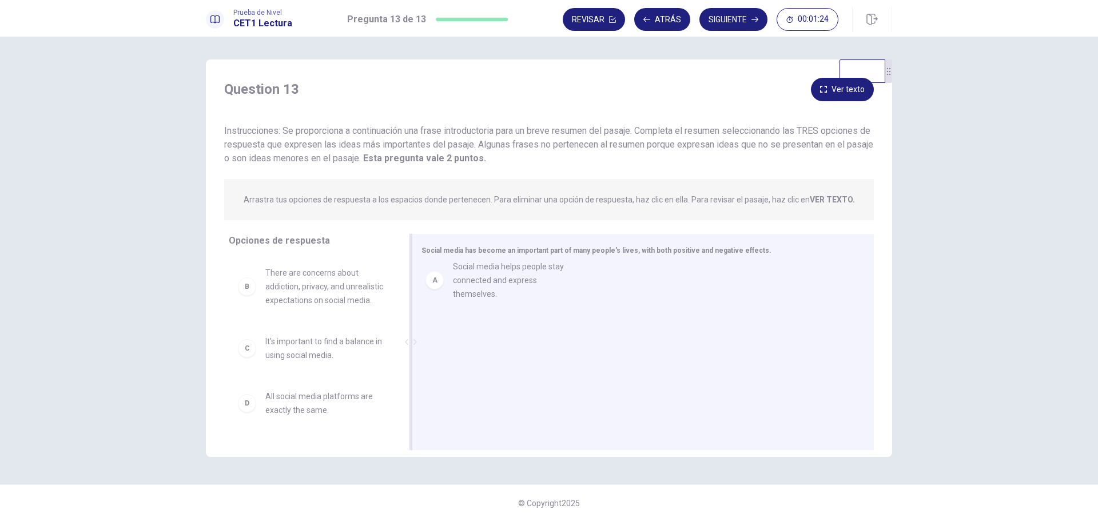
drag, startPoint x: 247, startPoint y: 291, endPoint x: 445, endPoint y: 285, distance: 197.9
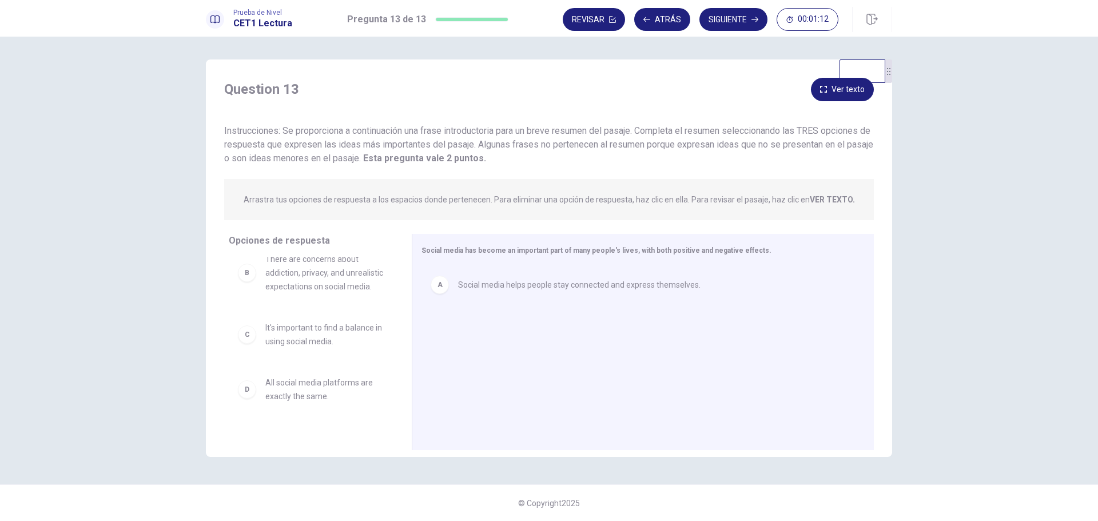
scroll to position [0, 0]
drag, startPoint x: 302, startPoint y: 292, endPoint x: 513, endPoint y: 331, distance: 214.6
drag, startPoint x: 313, startPoint y: 274, endPoint x: 543, endPoint y: 369, distance: 249.0
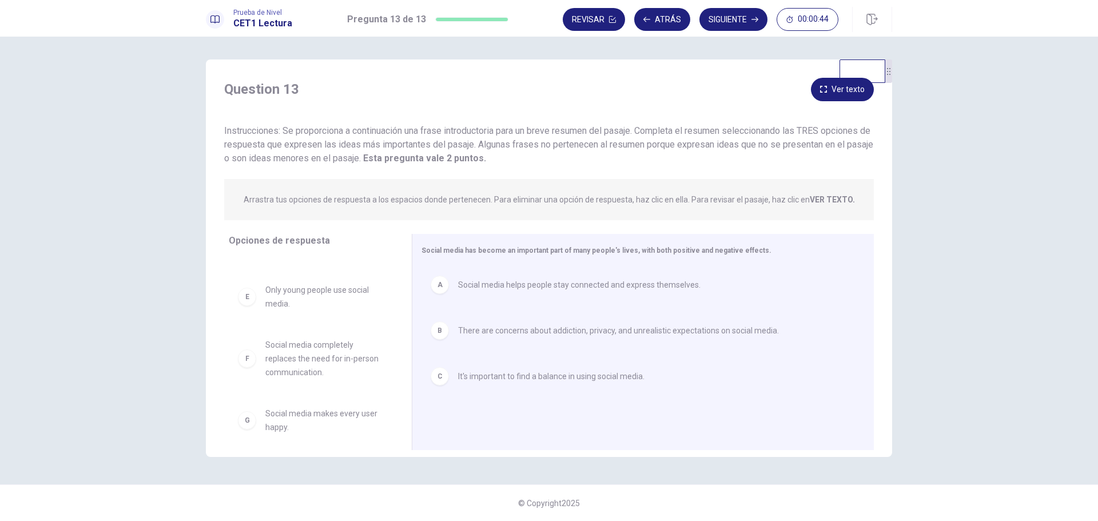
scroll to position [48, 0]
click at [444, 286] on div "A" at bounding box center [440, 285] width 18 height 18
click at [436, 286] on div "B" at bounding box center [440, 285] width 18 height 18
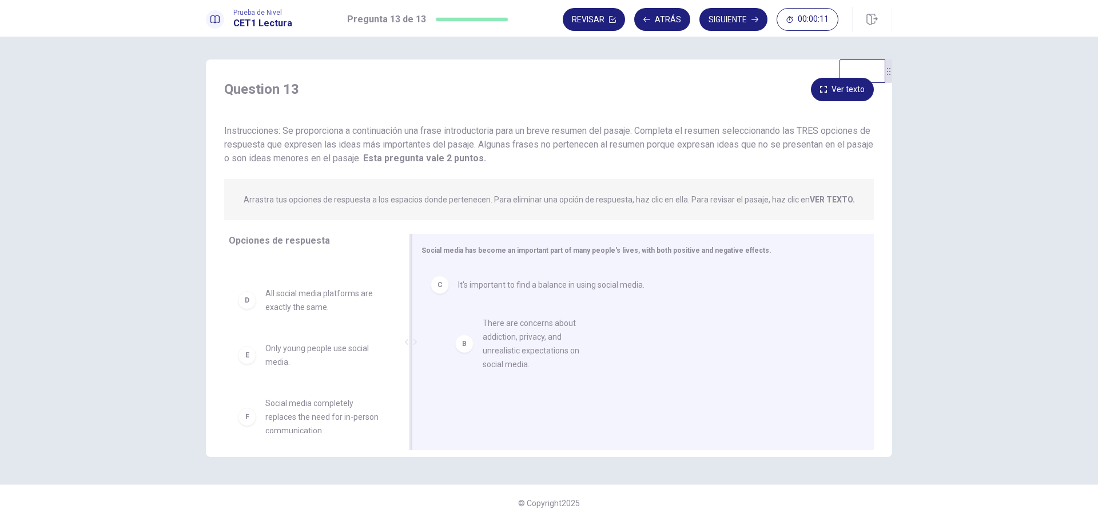
drag, startPoint x: 293, startPoint y: 317, endPoint x: 512, endPoint y: 346, distance: 221.0
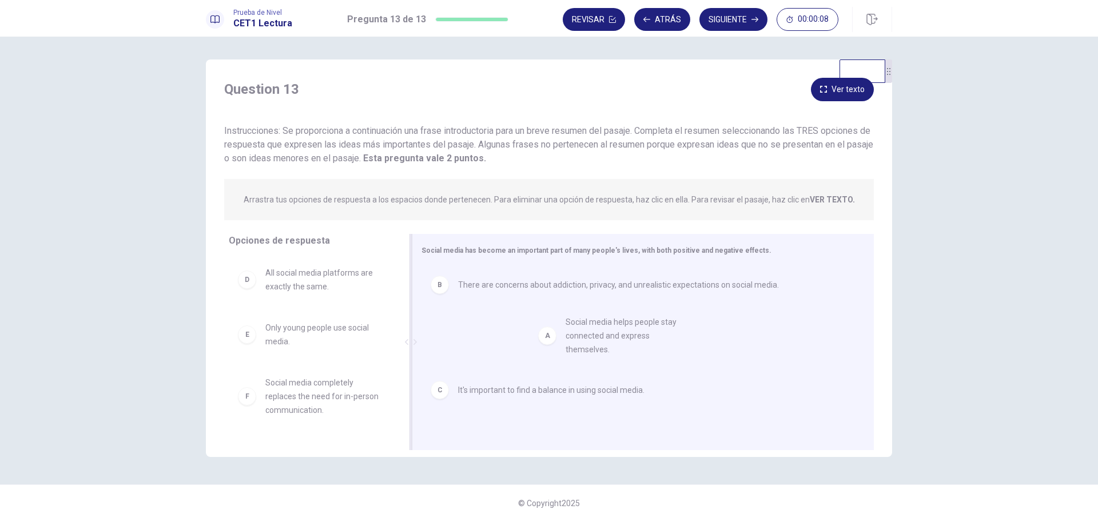
drag, startPoint x: 294, startPoint y: 292, endPoint x: 599, endPoint y: 341, distance: 308.2
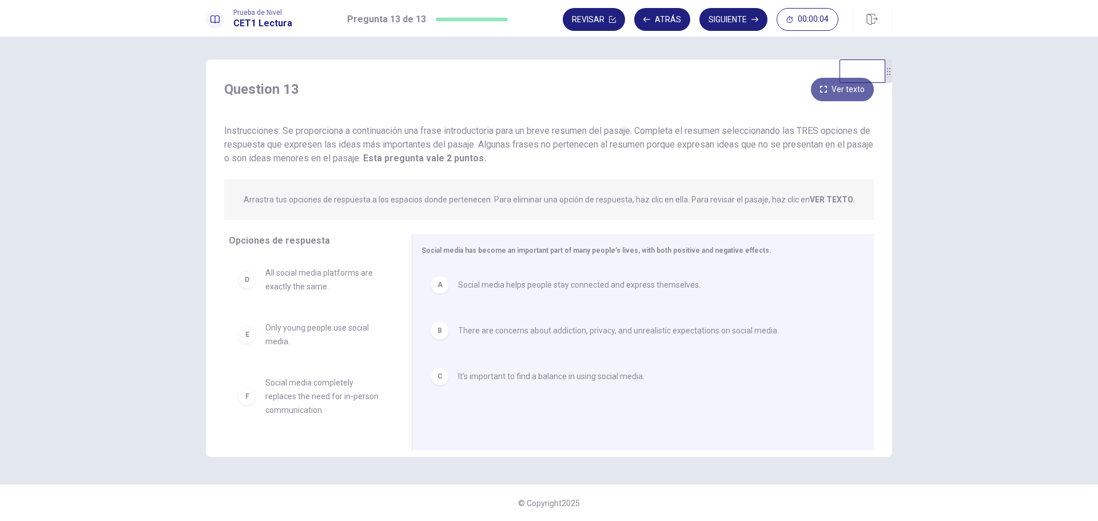
click at [823, 91] on icon "button" at bounding box center [823, 89] width 7 height 7
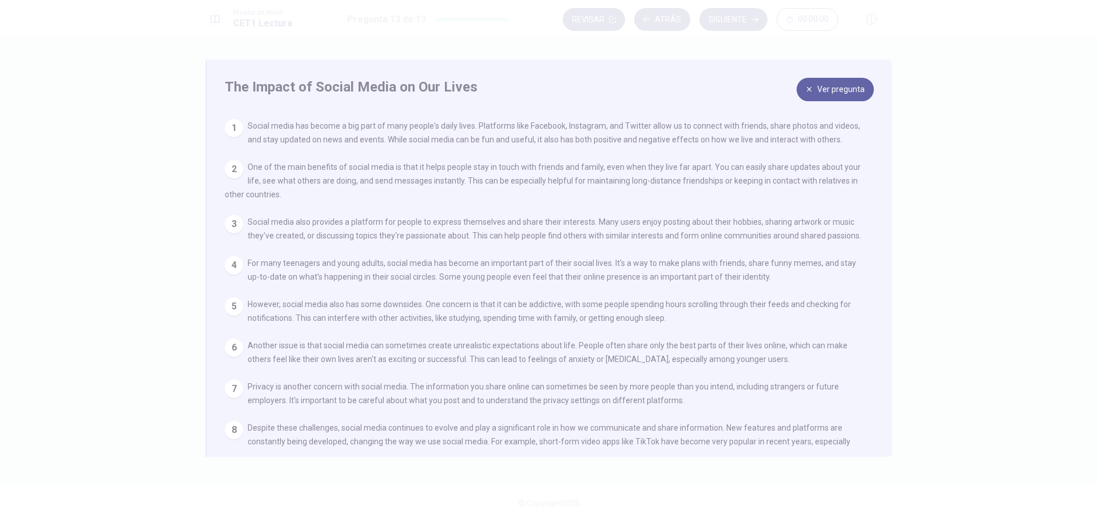
click at [846, 96] on button "Ver pregunta" at bounding box center [834, 89] width 77 height 23
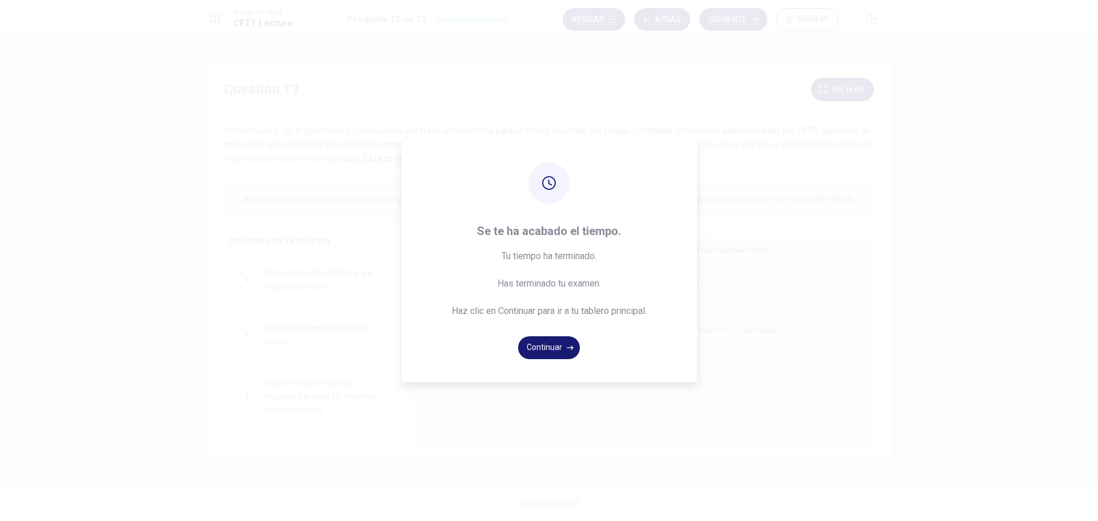
click at [553, 349] on button "Continuar" at bounding box center [549, 347] width 62 height 23
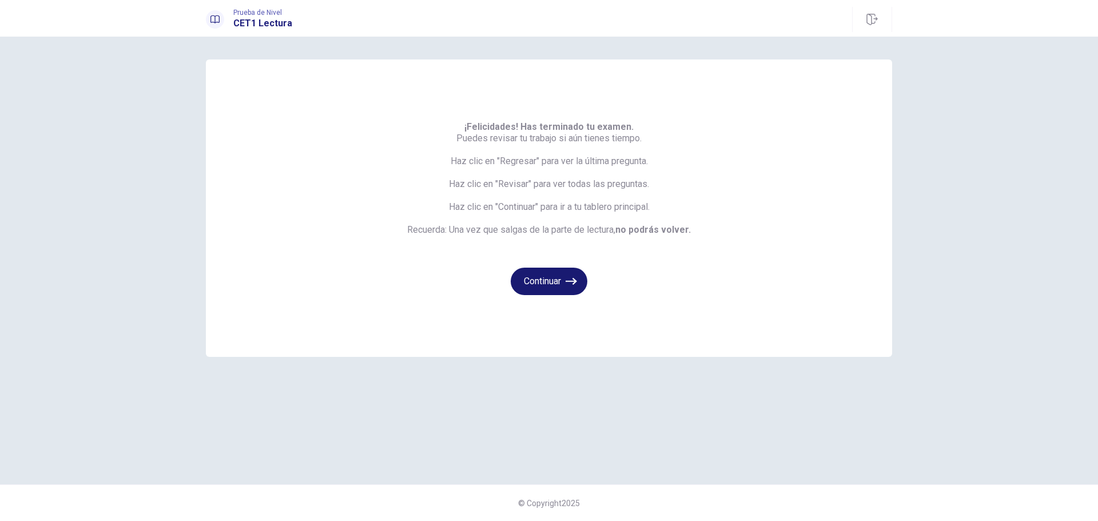
click at [552, 282] on button "Continuar" at bounding box center [549, 281] width 77 height 27
